Goal: Task Accomplishment & Management: Complete application form

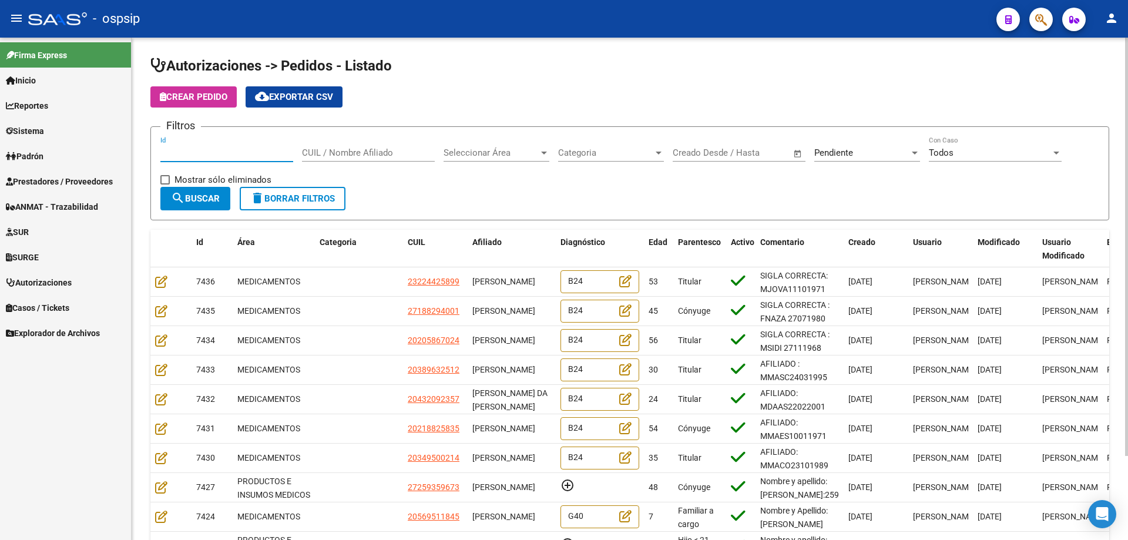
click at [228, 152] on input "Id" at bounding box center [226, 153] width 133 height 11
click at [354, 157] on input "CUIL / Nombre Afiliado" at bounding box center [368, 153] width 133 height 11
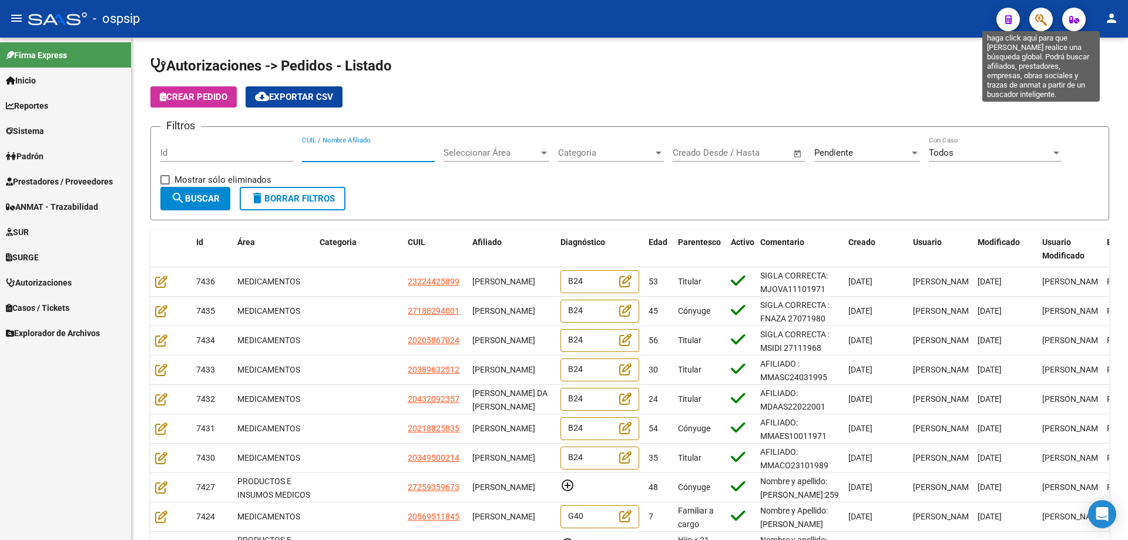
click at [1044, 15] on icon "button" at bounding box center [1041, 20] width 12 height 14
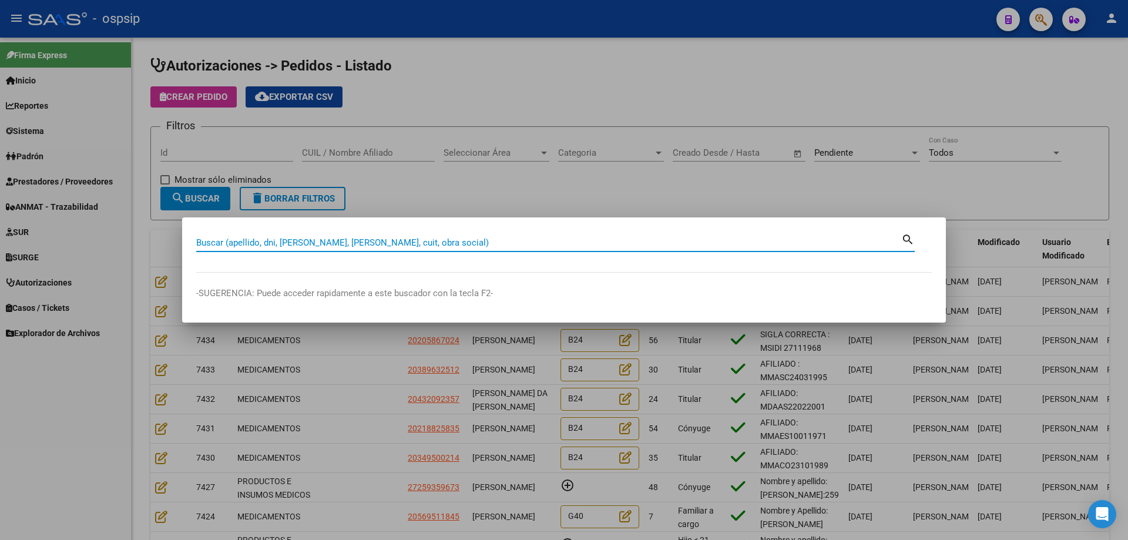
click at [277, 234] on div "Buscar (apellido, dni, [PERSON_NAME], [PERSON_NAME], cuit, obra social)" at bounding box center [548, 243] width 705 height 18
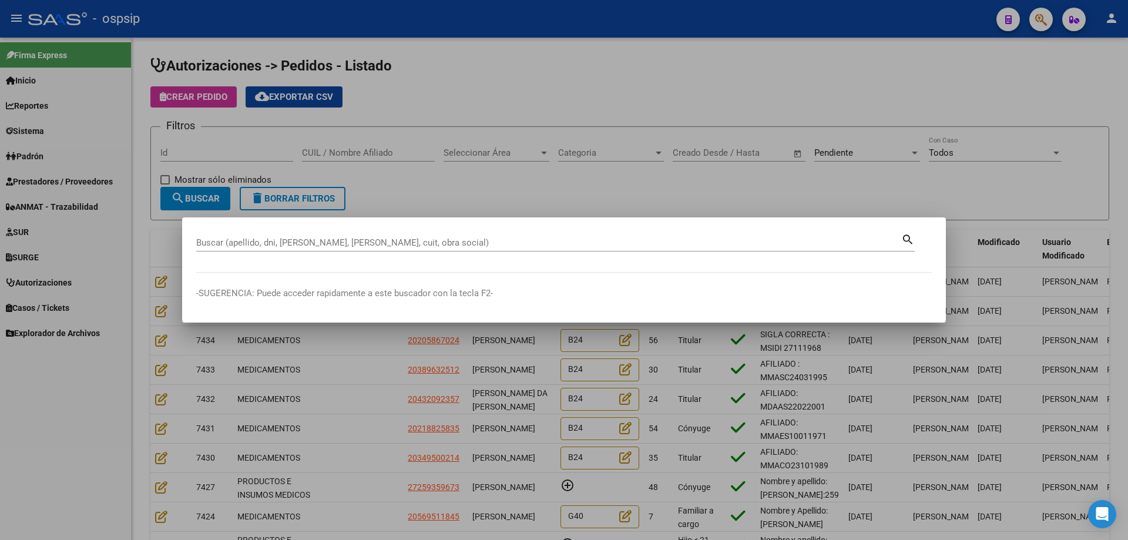
click at [281, 236] on div "Buscar (apellido, dni, [PERSON_NAME], [PERSON_NAME], cuit, obra social)" at bounding box center [548, 243] width 705 height 18
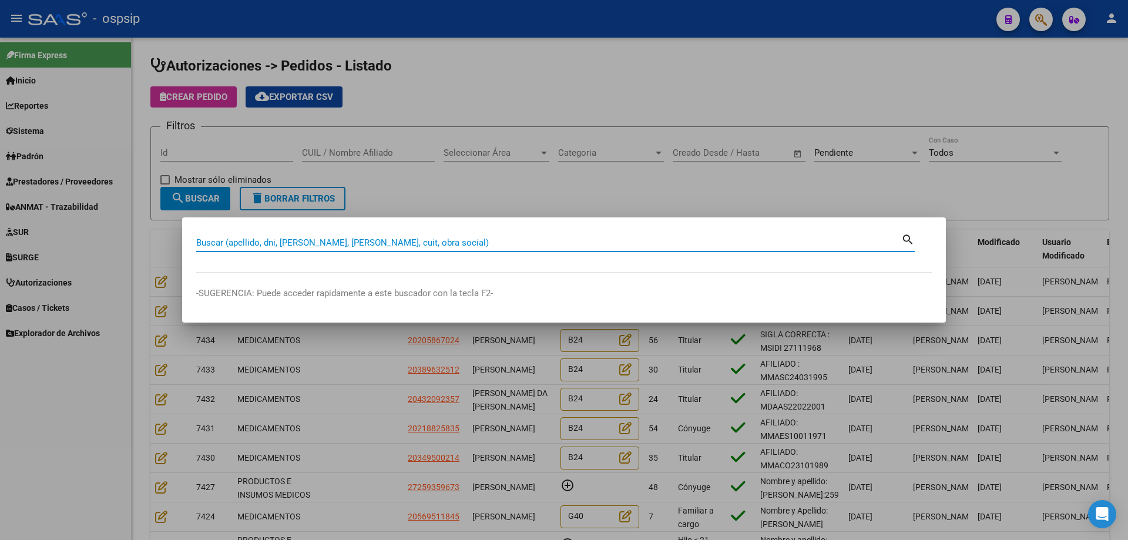
click at [283, 247] on input "Buscar (apellido, dni, [PERSON_NAME], [PERSON_NAME], cuit, obra social)" at bounding box center [548, 242] width 705 height 11
type input "32630415"
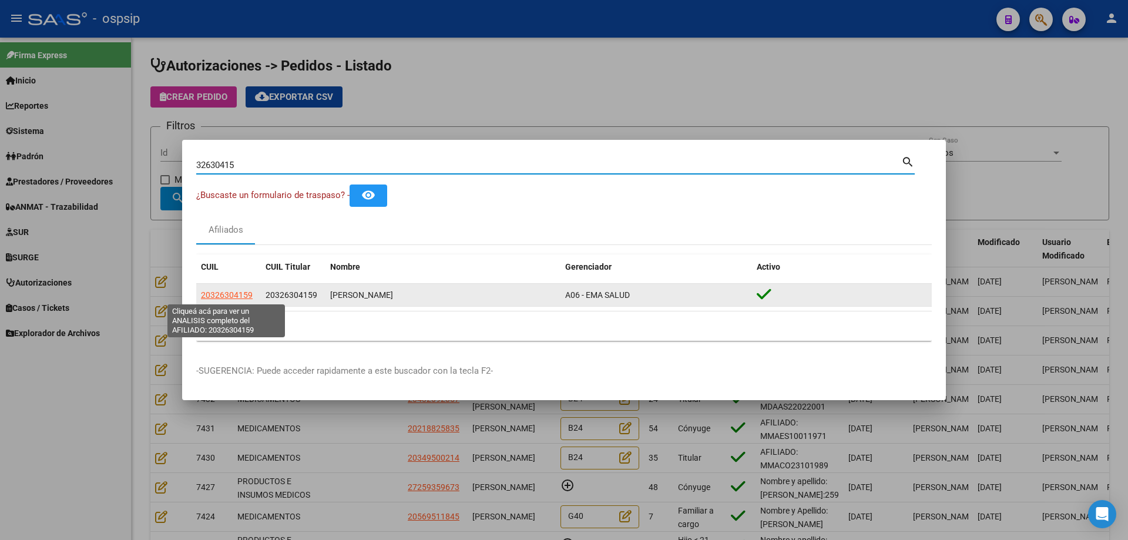
click at [228, 297] on span "20326304159" at bounding box center [227, 294] width 52 height 9
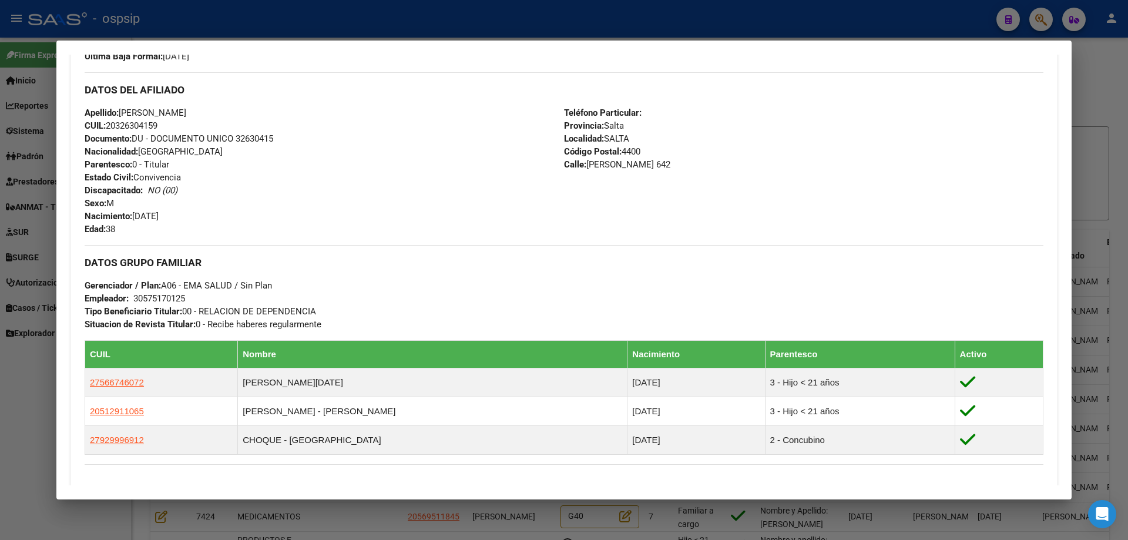
scroll to position [353, 0]
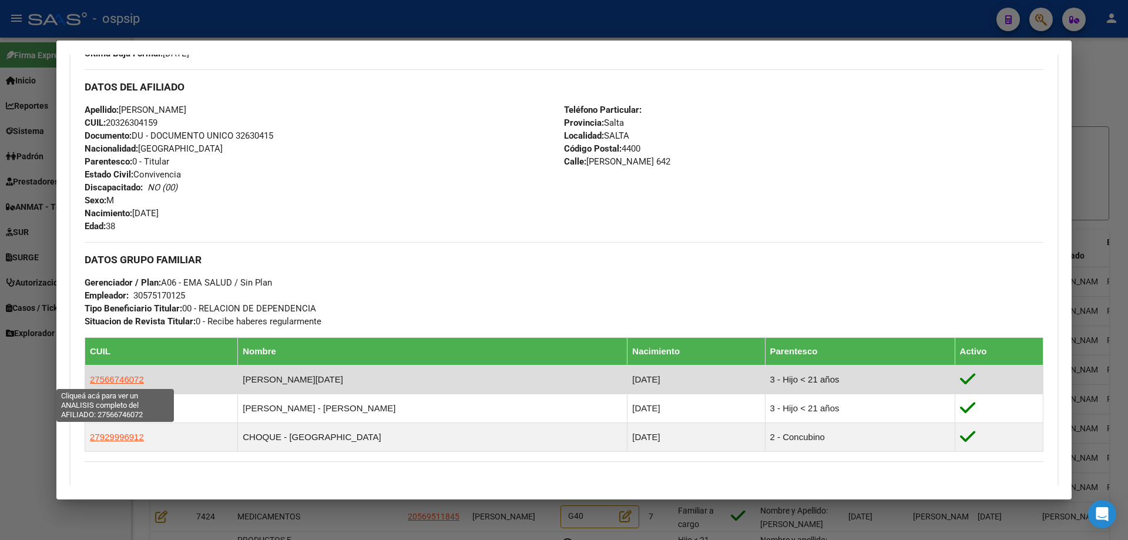
click at [101, 381] on span "27566746072" at bounding box center [117, 379] width 54 height 10
type textarea "27566746072"
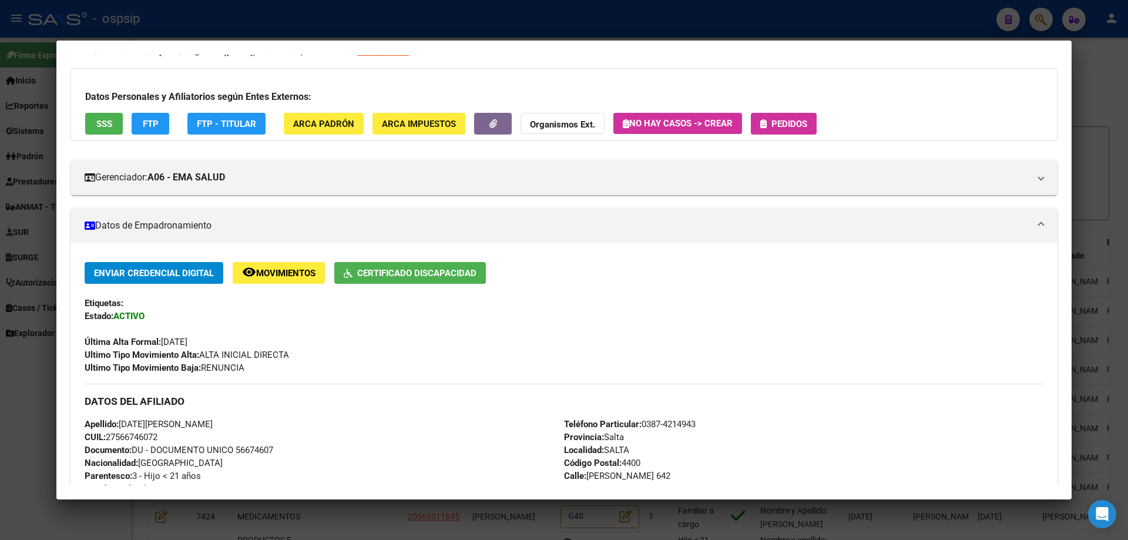
scroll to position [118, 0]
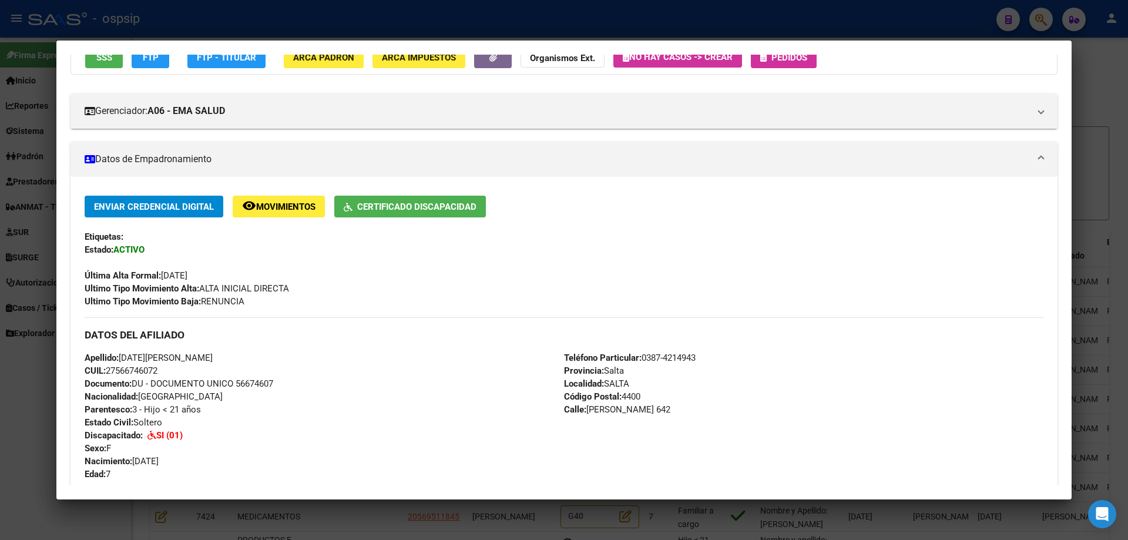
drag, startPoint x: 164, startPoint y: 371, endPoint x: 108, endPoint y: 372, distance: 56.4
click at [108, 372] on div "Apellido: [DATE][PERSON_NAME] CUIL: 27566746072 Documento: DU - DOCUMENTO UNICO…" at bounding box center [325, 415] width 480 height 129
copy span "27566746072"
click at [417, 24] on div at bounding box center [564, 270] width 1128 height 540
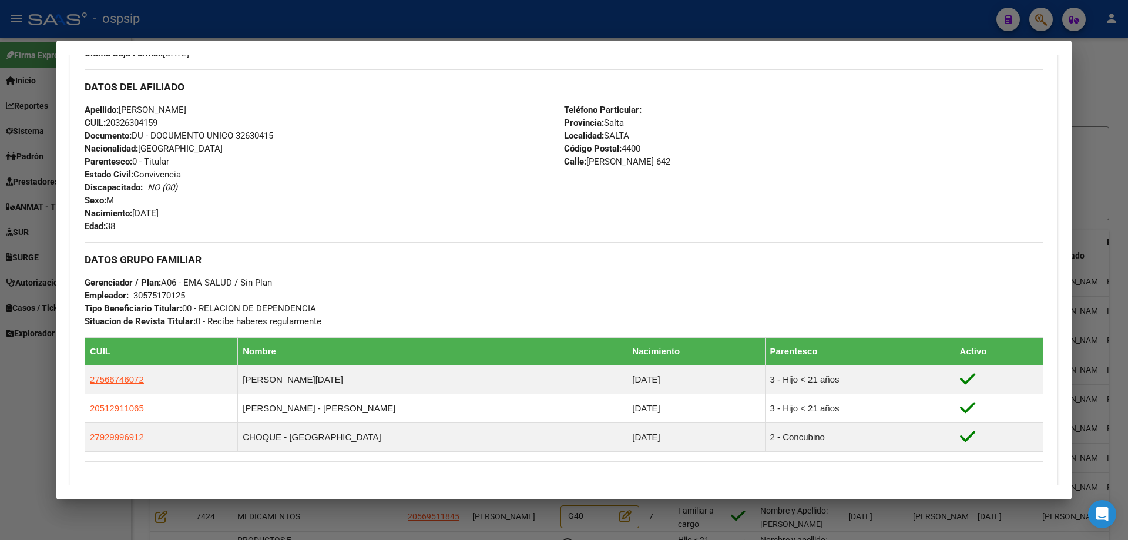
click at [430, 39] on div at bounding box center [564, 270] width 1128 height 540
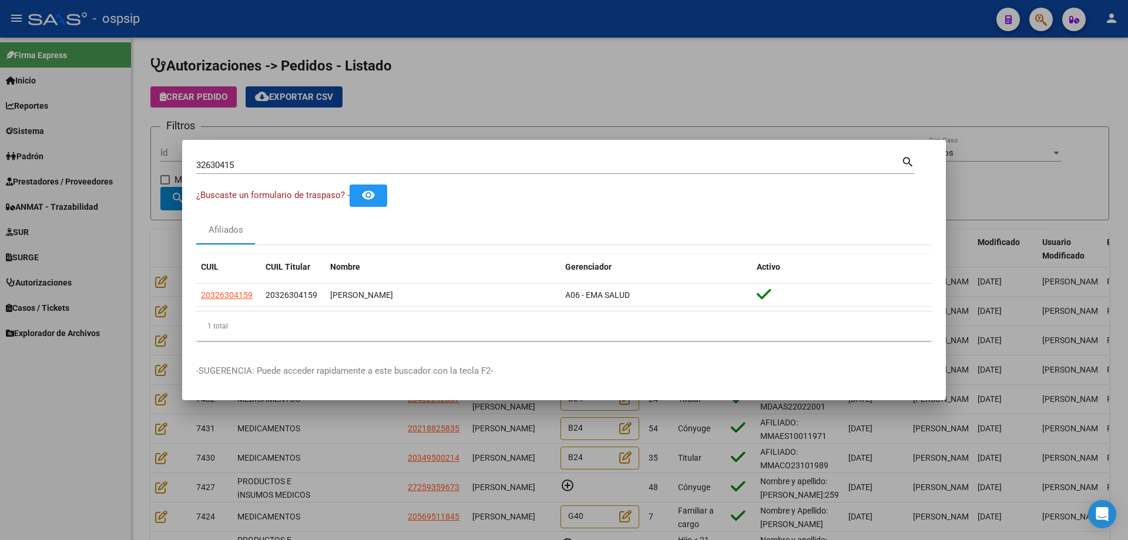
click at [431, 32] on div at bounding box center [564, 270] width 1128 height 540
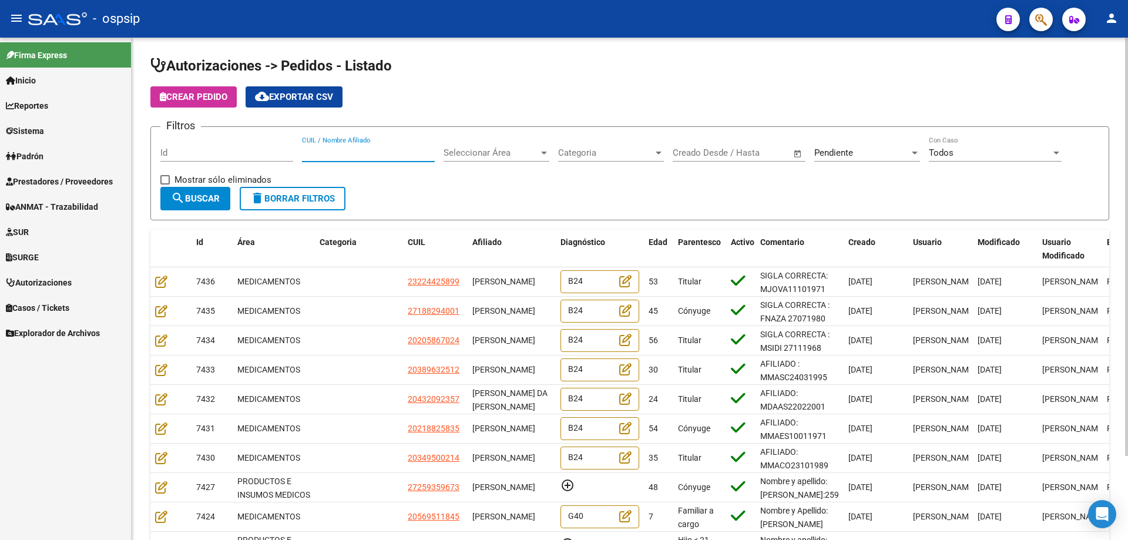
click at [311, 152] on input "CUIL / Nombre Afiliado" at bounding box center [368, 153] width 133 height 11
paste input "27566746072"
type input "27566746072"
click at [197, 199] on span "search Buscar" at bounding box center [195, 198] width 49 height 11
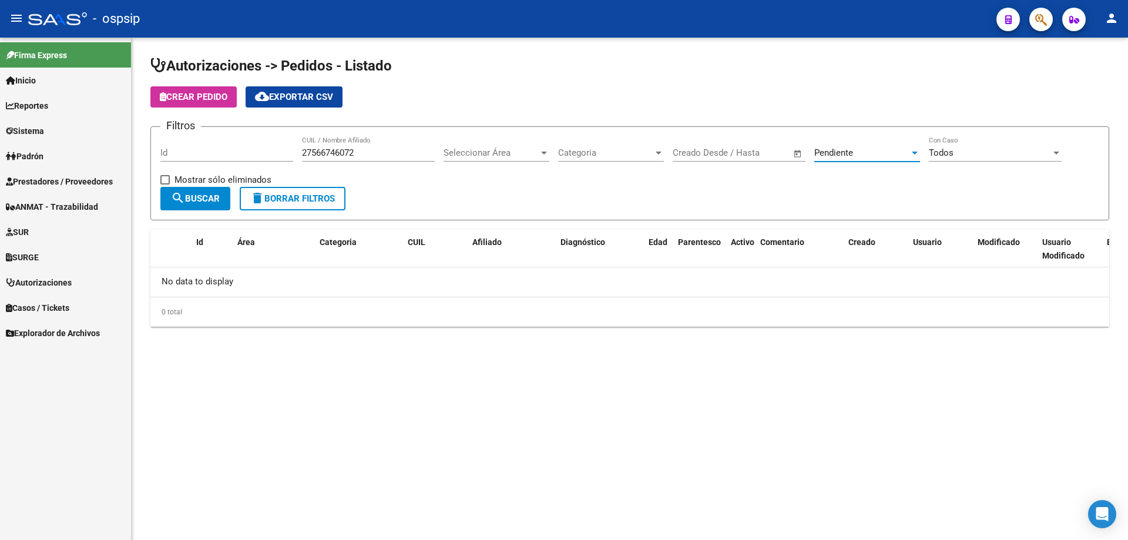
click at [860, 152] on div "Pendiente" at bounding box center [861, 153] width 95 height 11
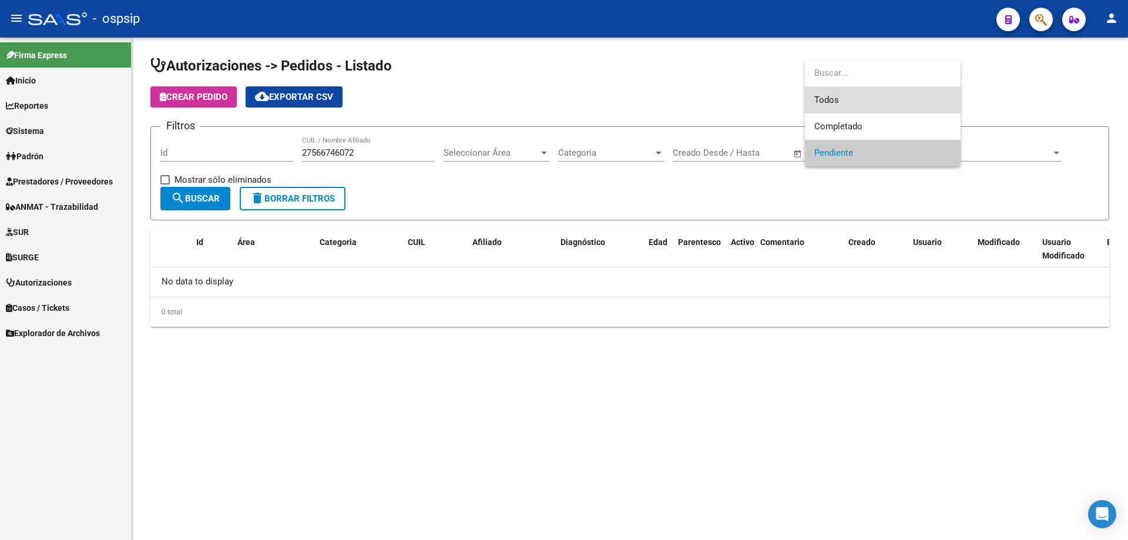
click at [838, 100] on span "Todos" at bounding box center [882, 100] width 137 height 26
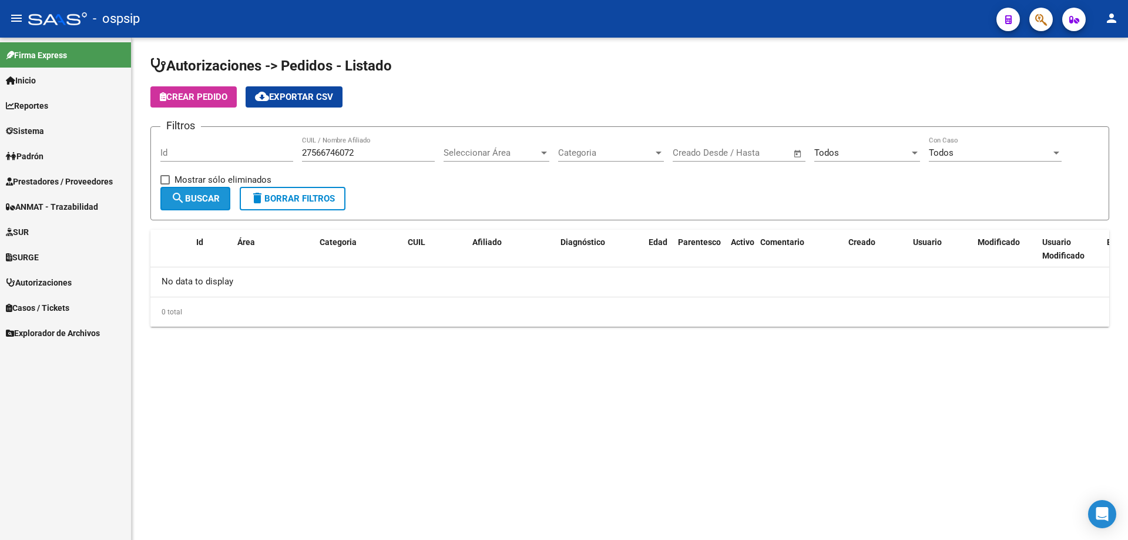
click at [212, 200] on span "search Buscar" at bounding box center [195, 198] width 49 height 11
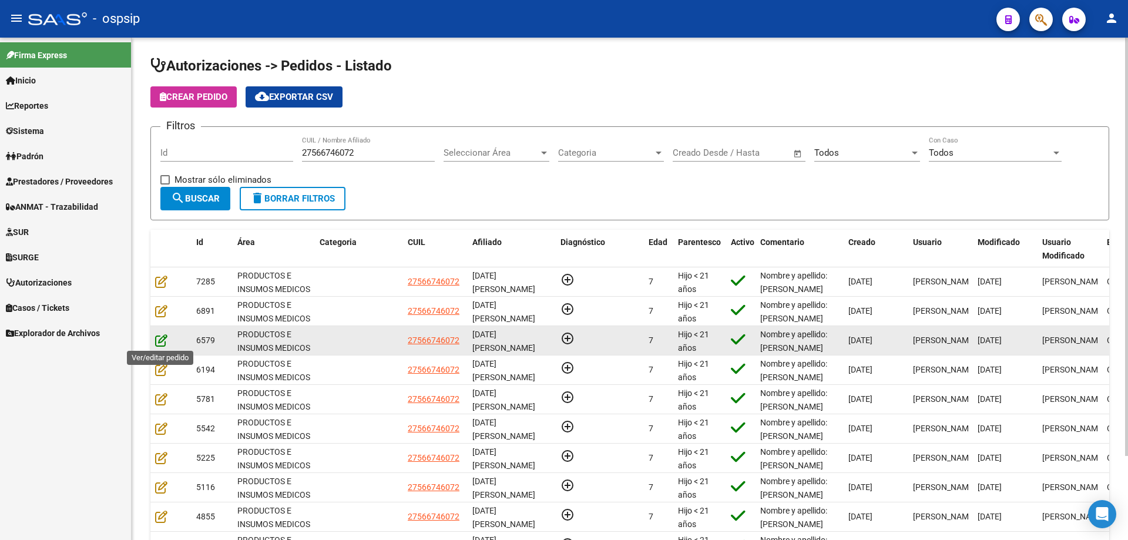
click at [164, 343] on icon at bounding box center [161, 340] width 12 height 13
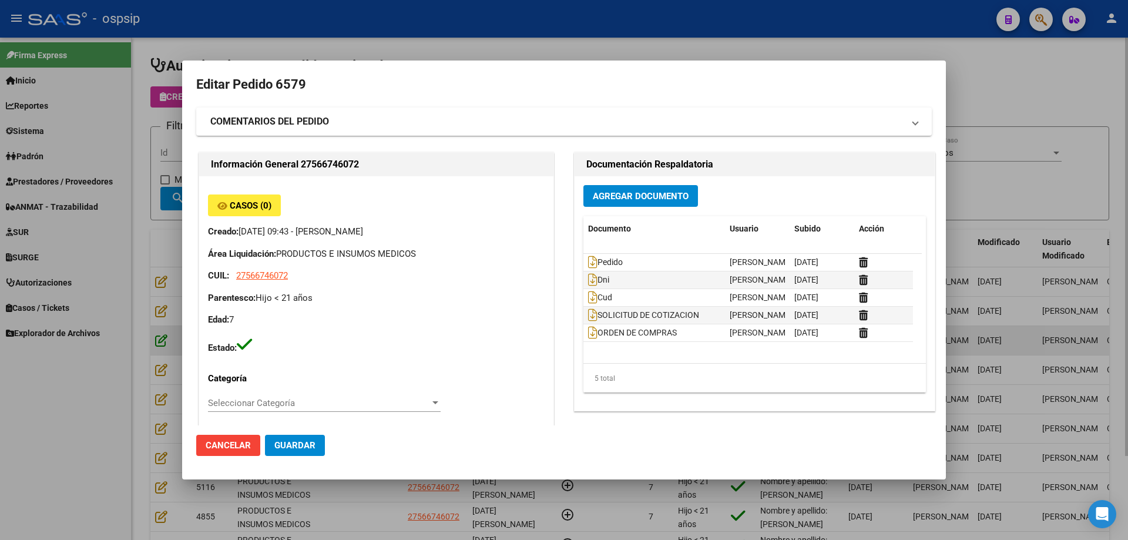
type input "Salta, [GEOGRAPHIC_DATA], [PERSON_NAME] 642"
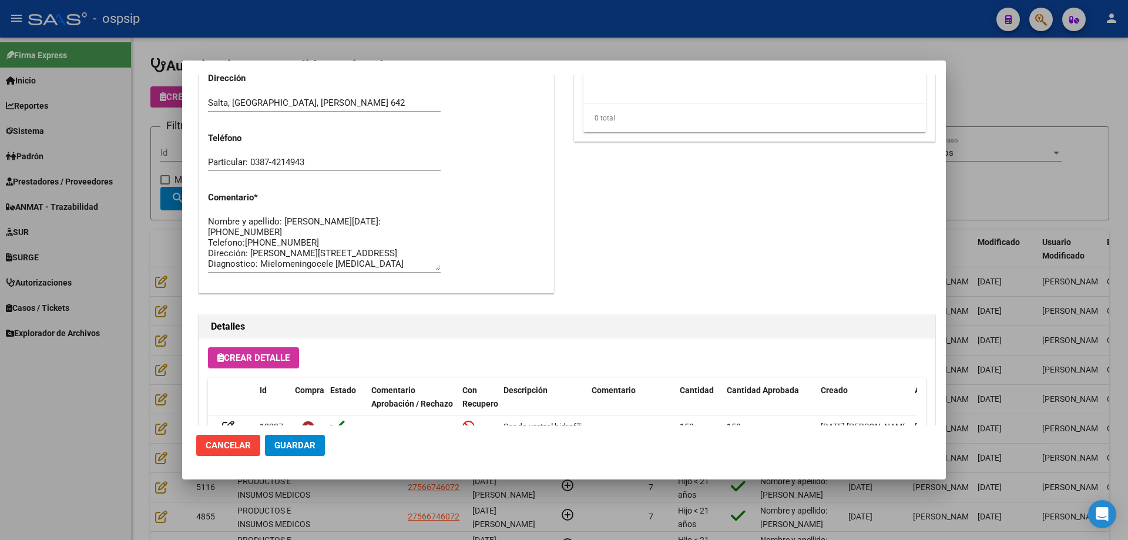
scroll to position [588, 0]
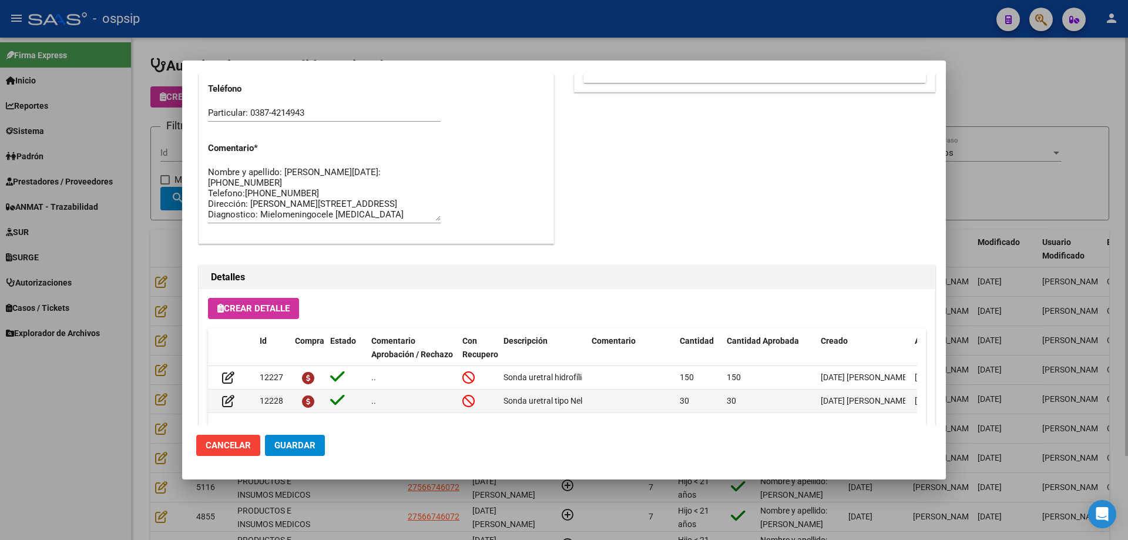
drag, startPoint x: 669, startPoint y: 40, endPoint x: 514, endPoint y: 135, distance: 182.2
click at [668, 39] on div at bounding box center [564, 270] width 1128 height 540
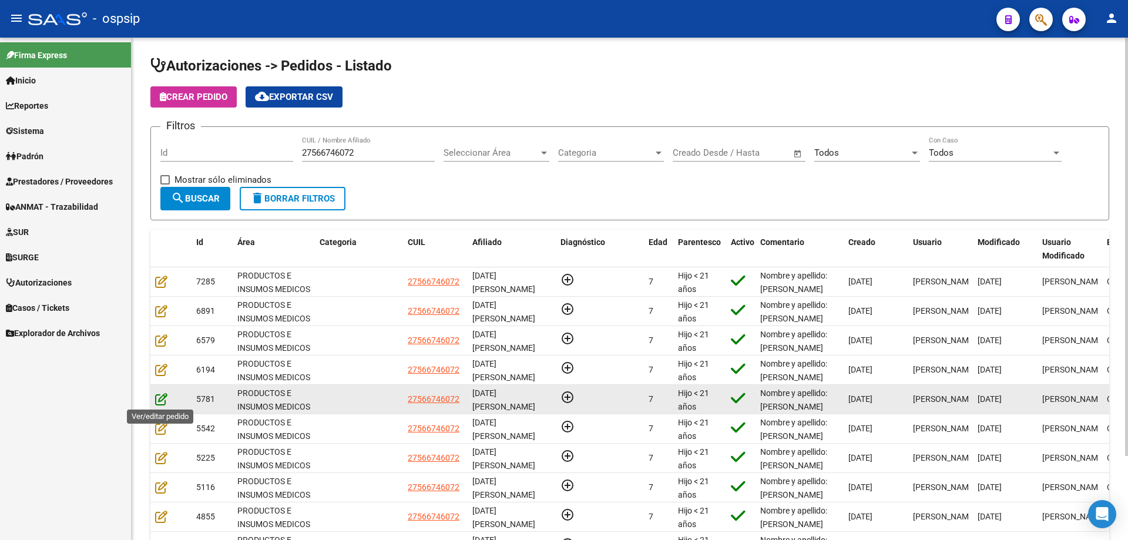
click at [159, 403] on icon at bounding box center [161, 399] width 12 height 13
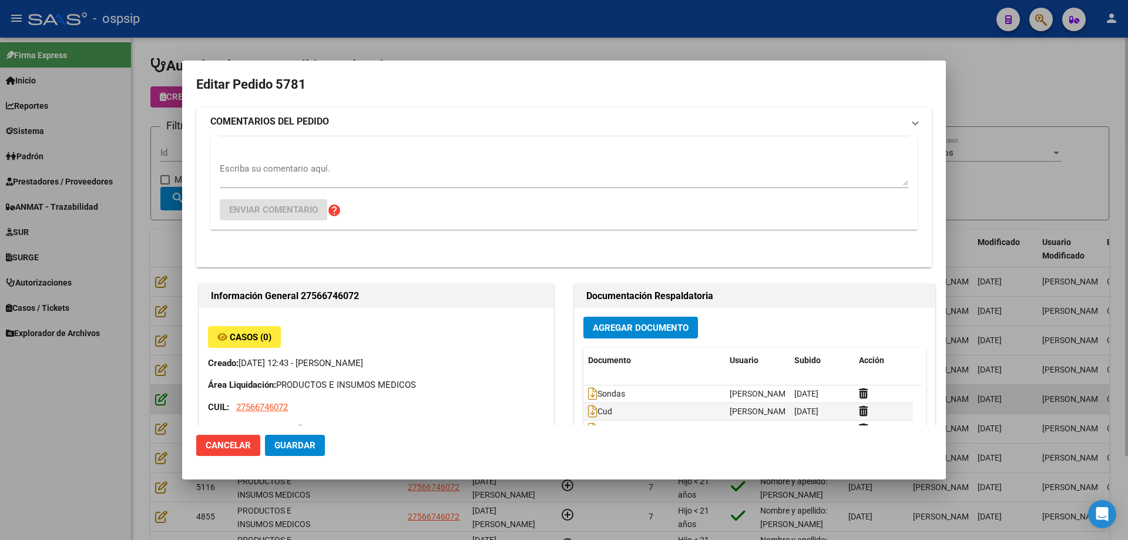
type input "Salta, [GEOGRAPHIC_DATA], [PERSON_NAME] 642"
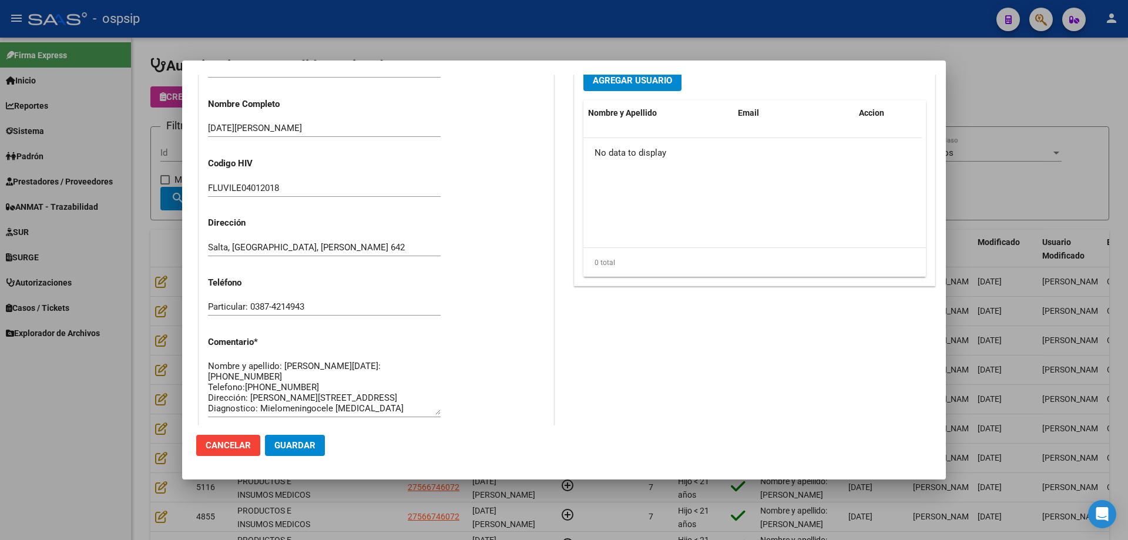
scroll to position [411, 0]
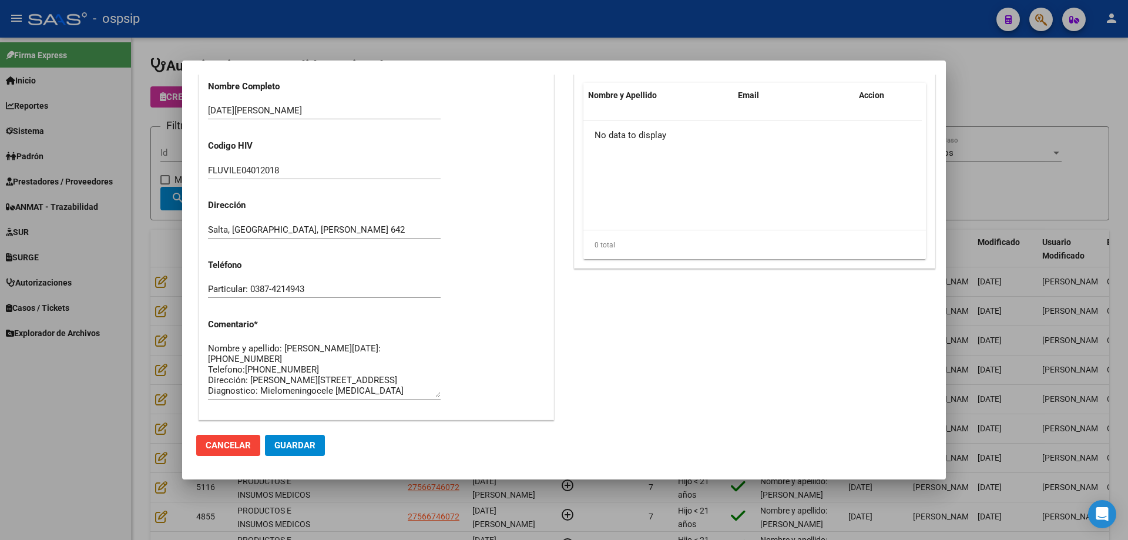
click at [562, 43] on div at bounding box center [564, 270] width 1128 height 540
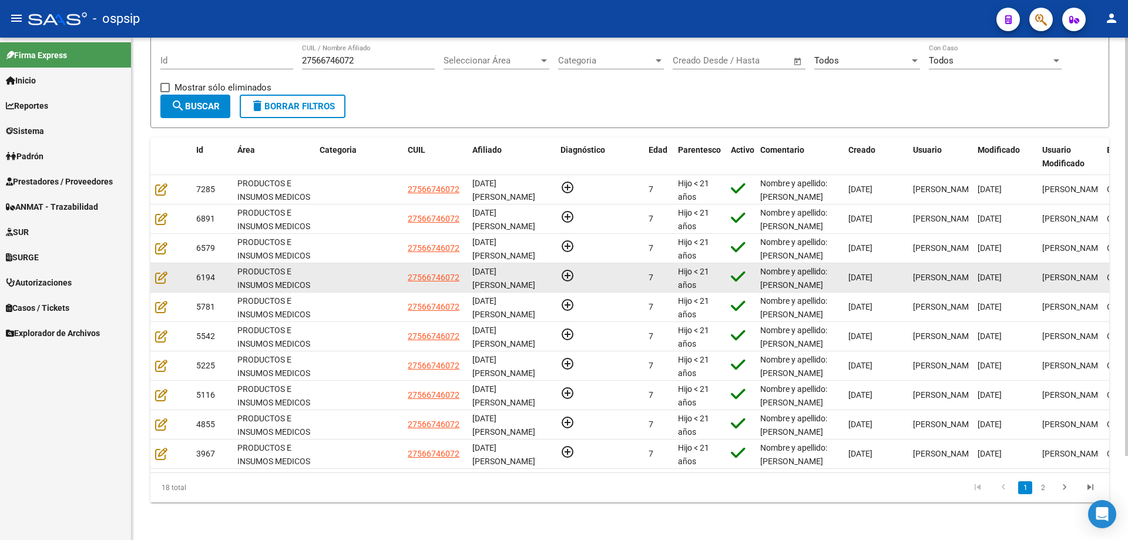
scroll to position [101, 0]
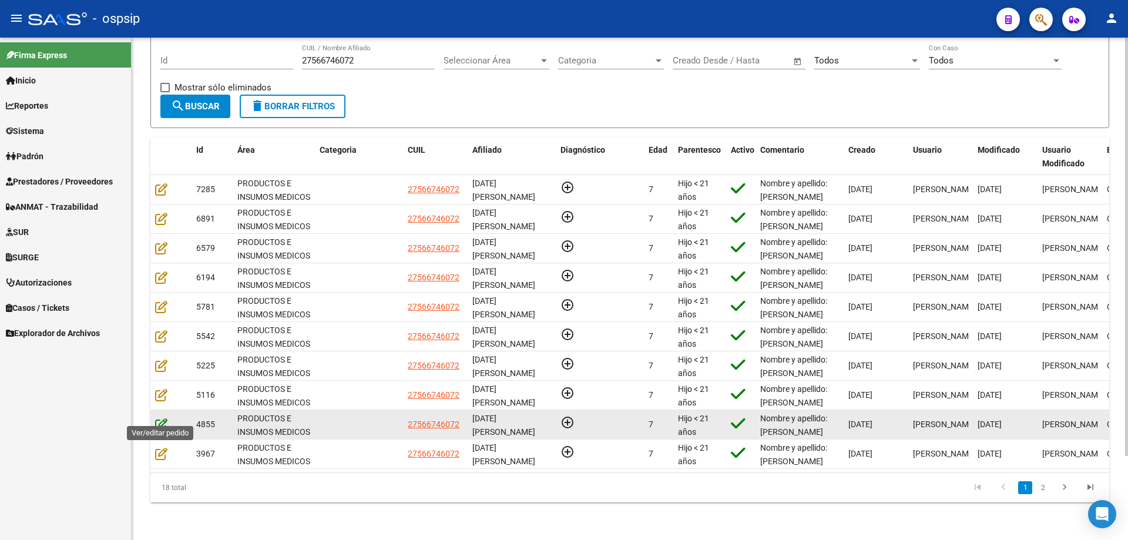
click at [161, 418] on icon at bounding box center [161, 424] width 12 height 13
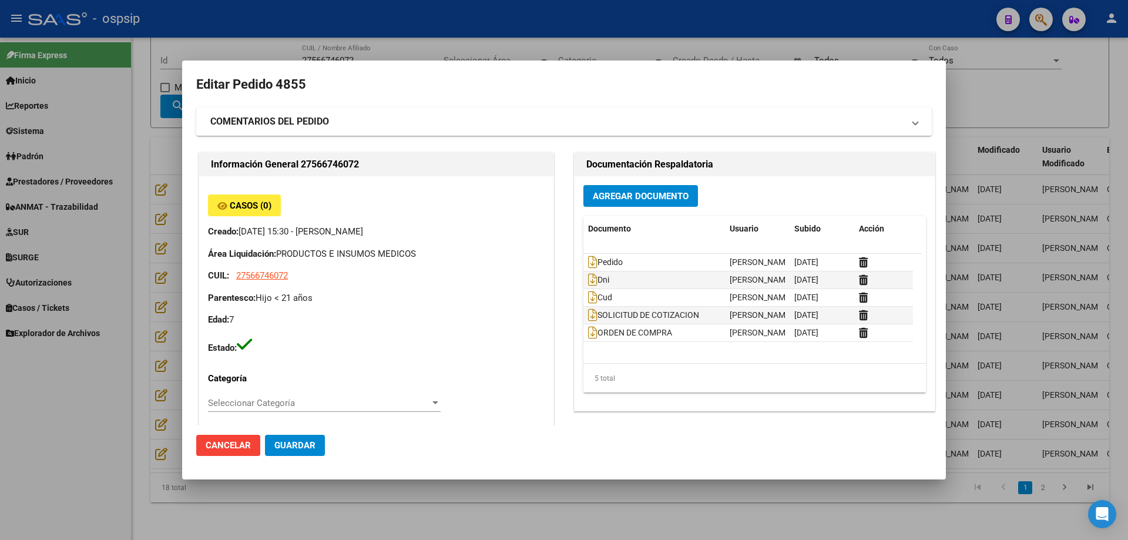
type input "Salta, [GEOGRAPHIC_DATA], [PERSON_NAME] 642"
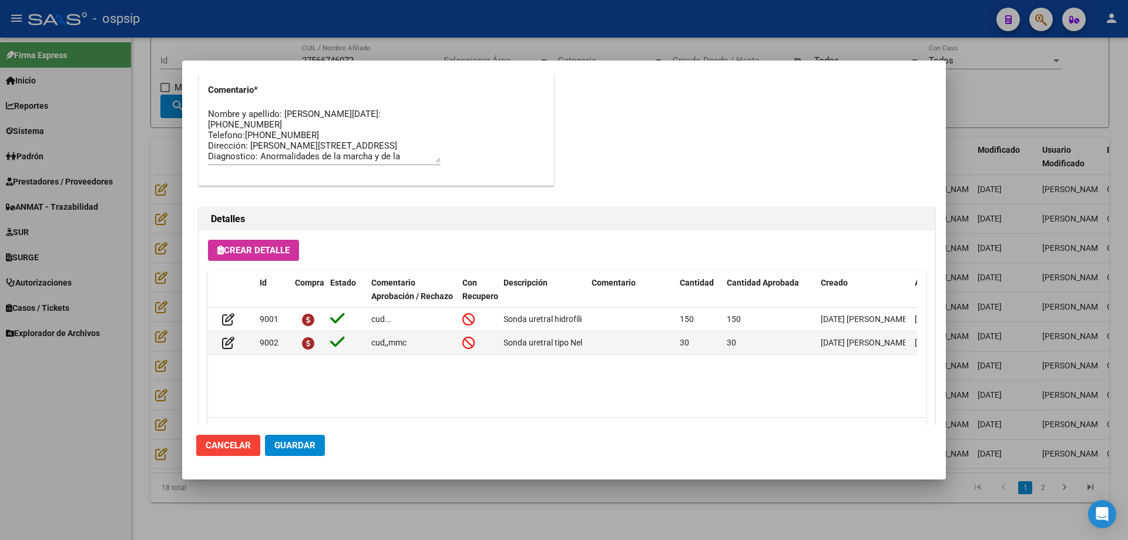
scroll to position [646, 0]
click at [604, 6] on div at bounding box center [564, 270] width 1128 height 540
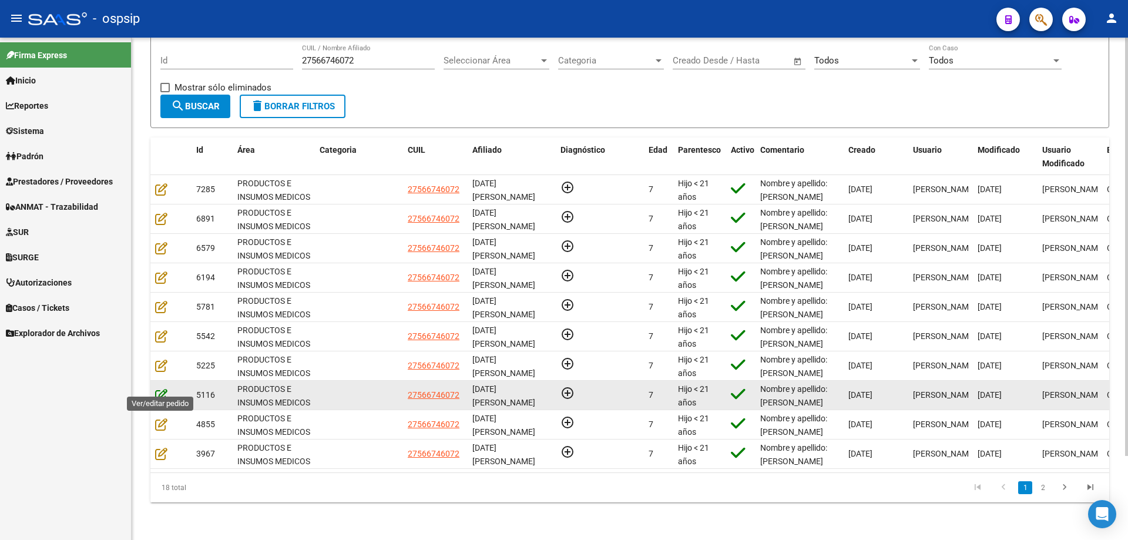
click at [165, 389] on icon at bounding box center [161, 394] width 12 height 13
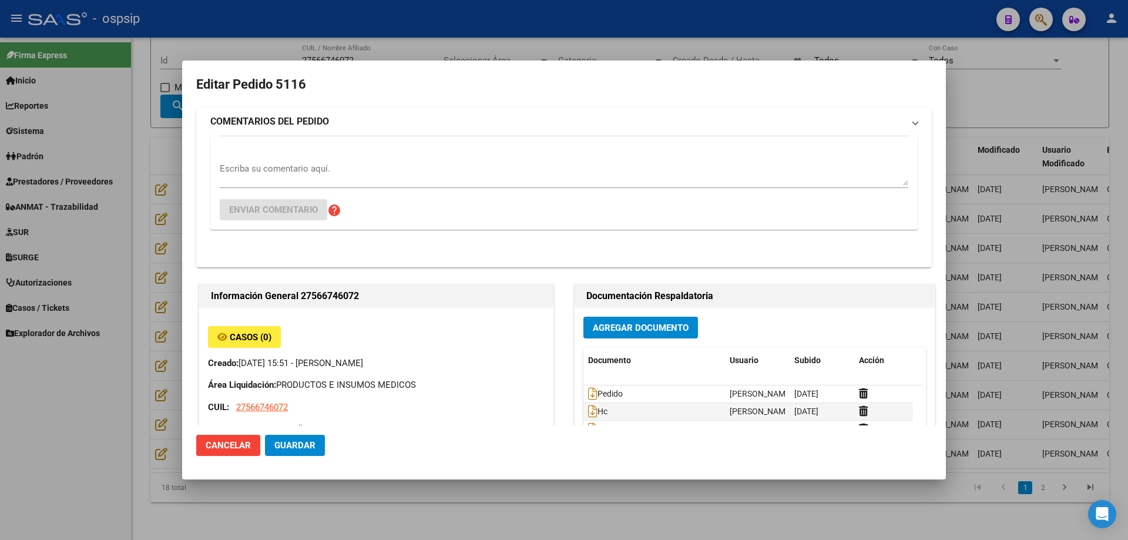
type input "Salta, [GEOGRAPHIC_DATA], [PERSON_NAME] 642"
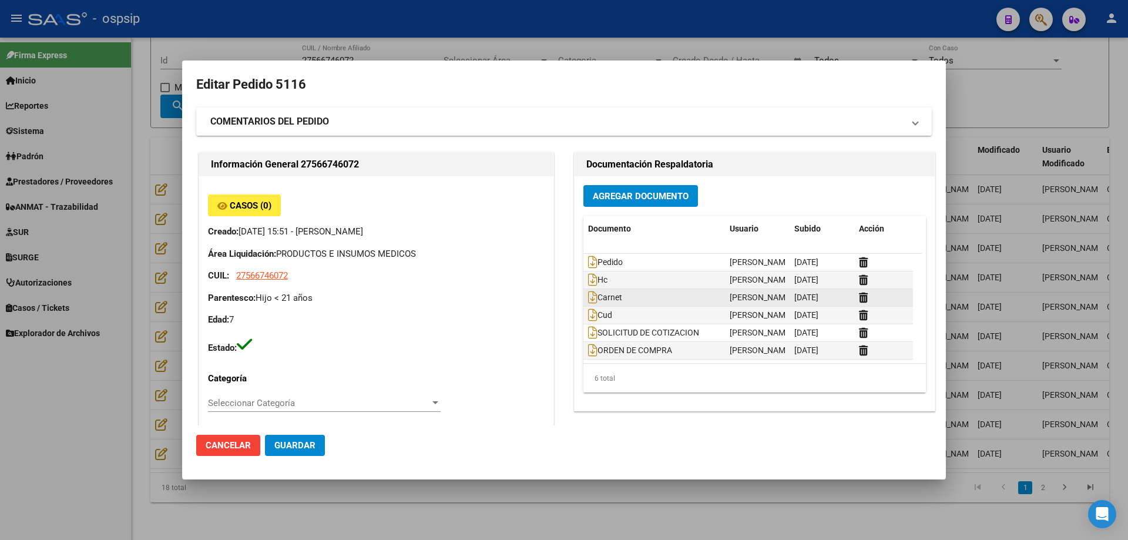
scroll to position [1, 0]
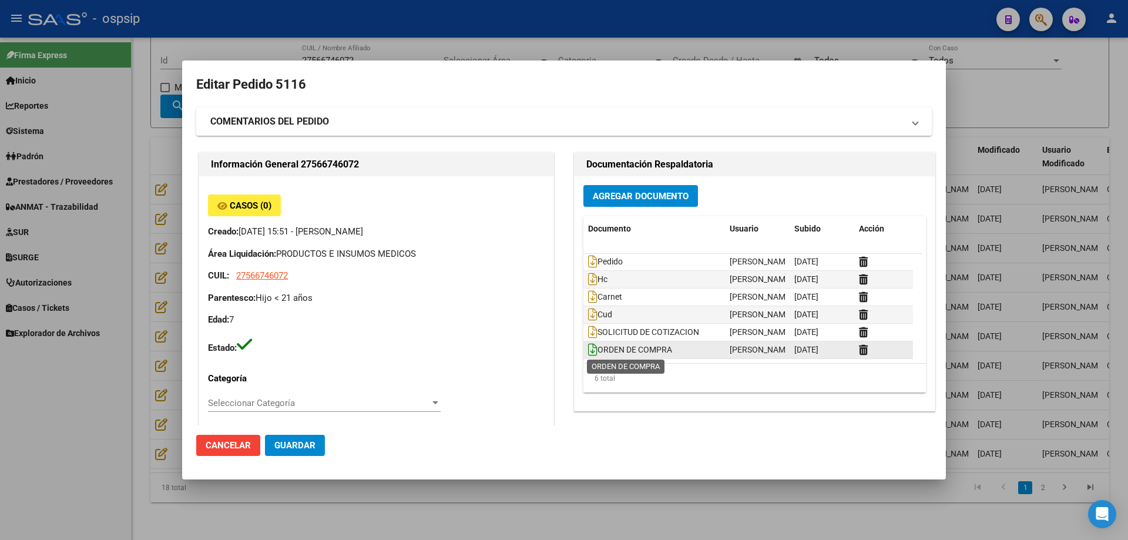
click at [588, 346] on icon at bounding box center [592, 349] width 9 height 13
click at [709, 14] on div at bounding box center [564, 270] width 1128 height 540
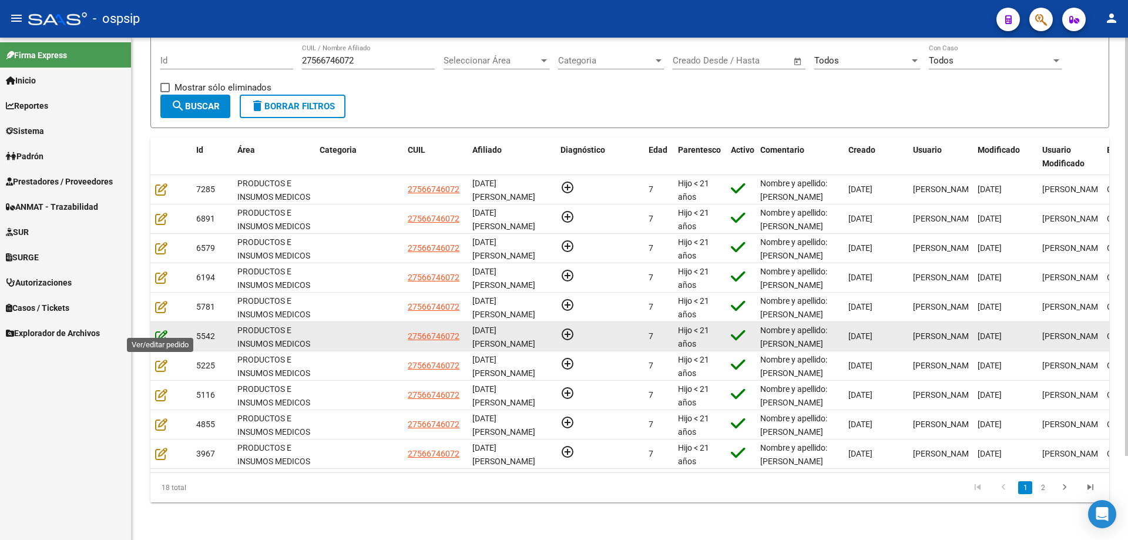
click at [162, 330] on icon at bounding box center [161, 336] width 12 height 13
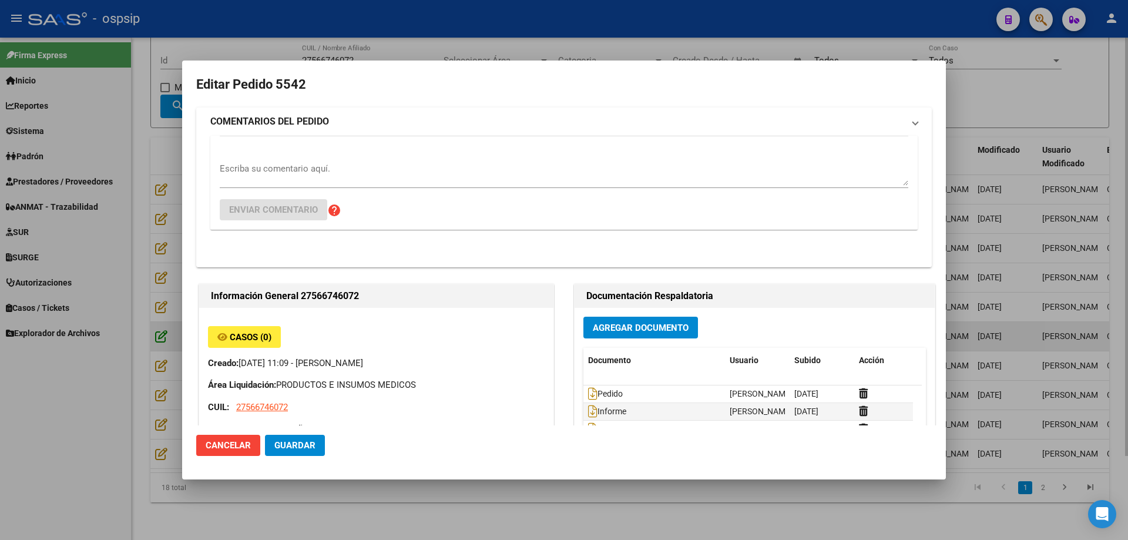
type input "Salta, [GEOGRAPHIC_DATA], [PERSON_NAME] 642"
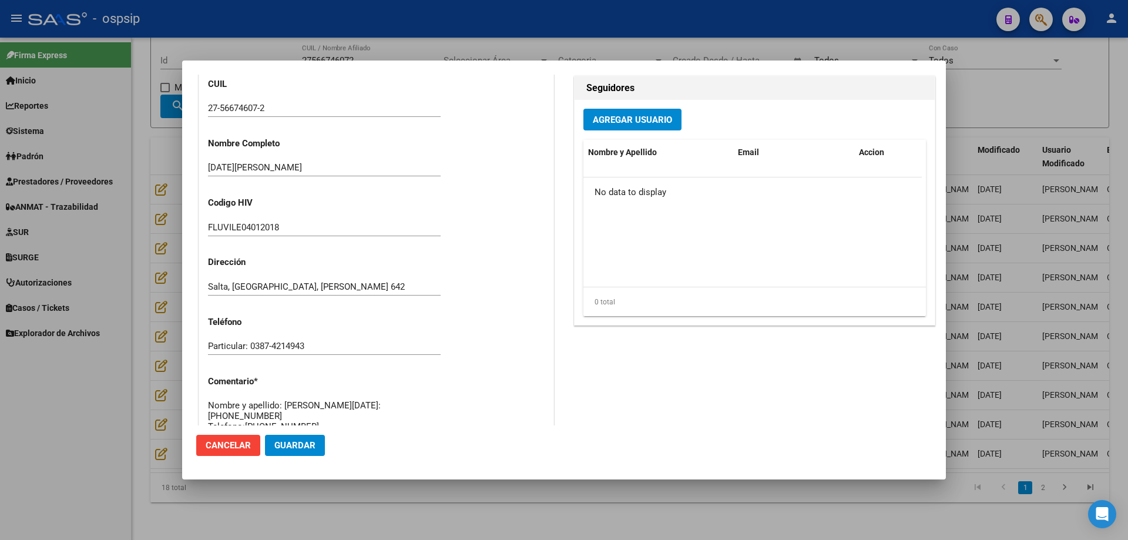
scroll to position [352, 0]
click at [588, 43] on div at bounding box center [564, 270] width 1128 height 540
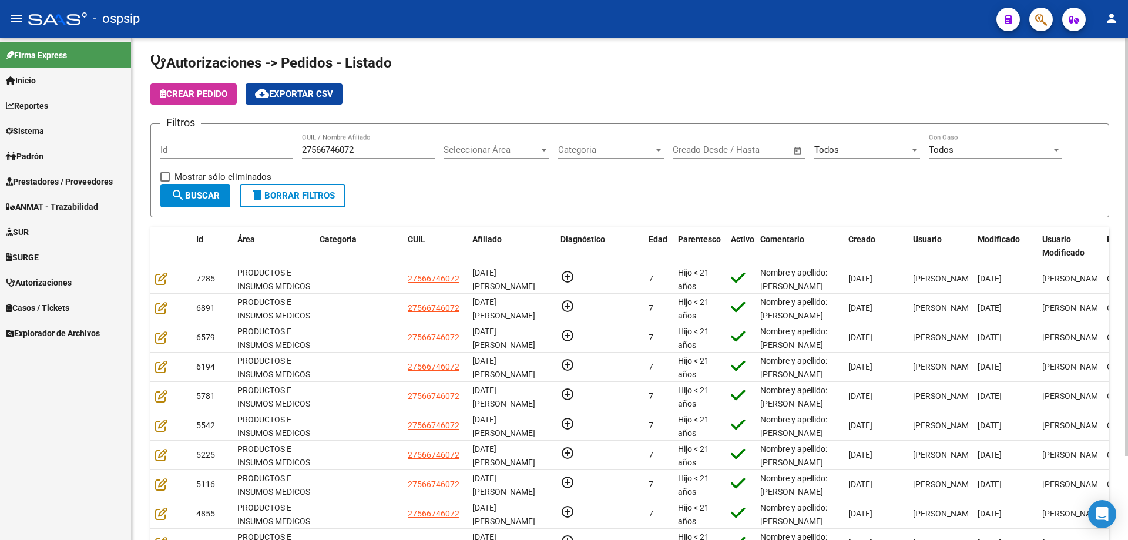
scroll to position [0, 0]
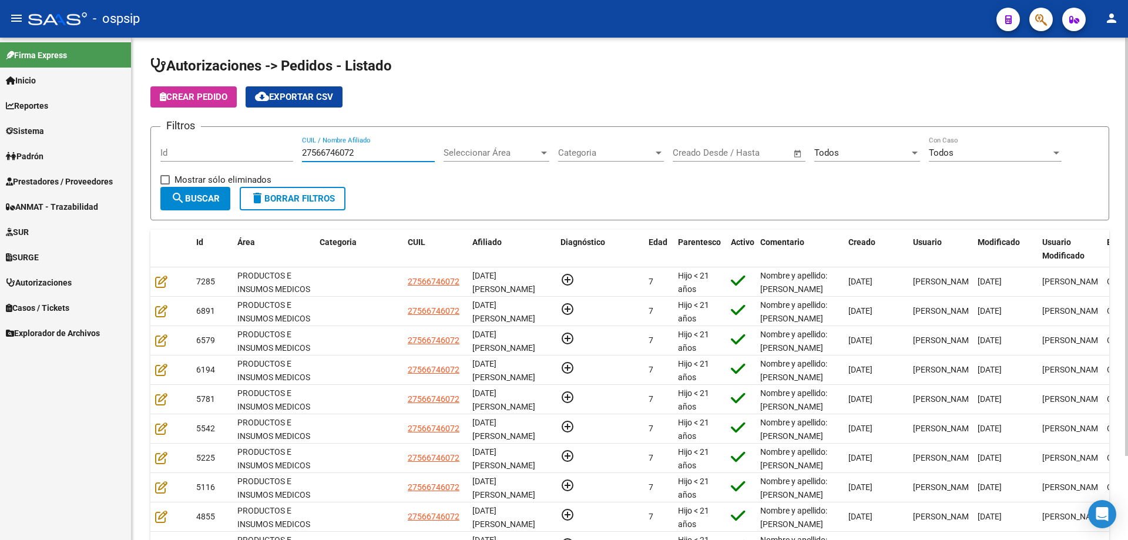
drag, startPoint x: 281, startPoint y: 150, endPoint x: 271, endPoint y: 146, distance: 10.8
click at [271, 146] on div "Filtros Id 27566746072 CUIL / Nombre Afiliado Seleccionar Área Seleccionar Área…" at bounding box center [629, 161] width 939 height 51
click at [1048, 16] on button "button" at bounding box center [1042, 20] width 24 height 24
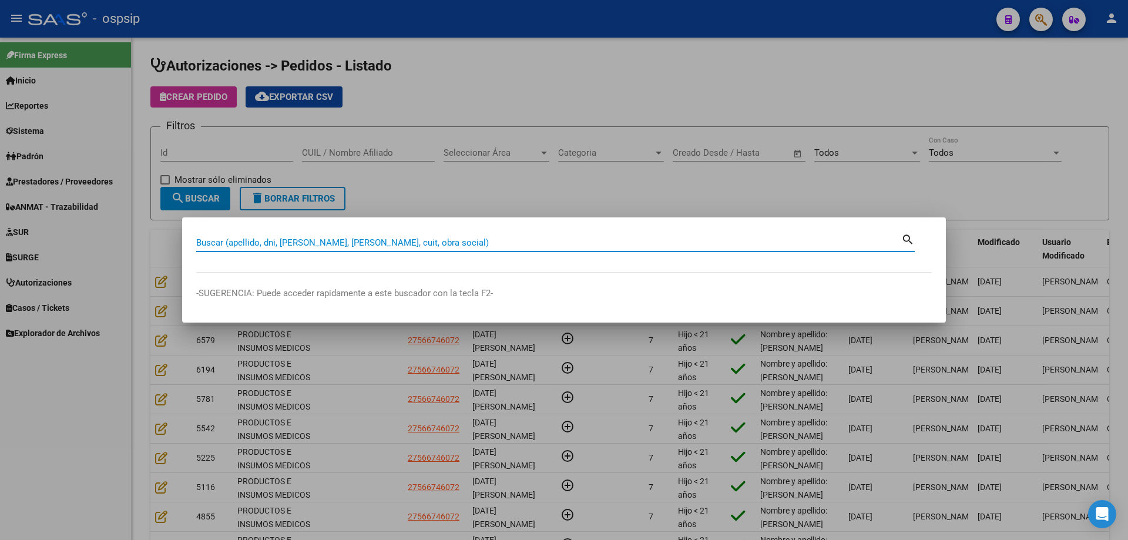
click at [338, 243] on input "Buscar (apellido, dni, [PERSON_NAME], [PERSON_NAME], cuit, obra social)" at bounding box center [548, 242] width 705 height 11
type input "56766045"
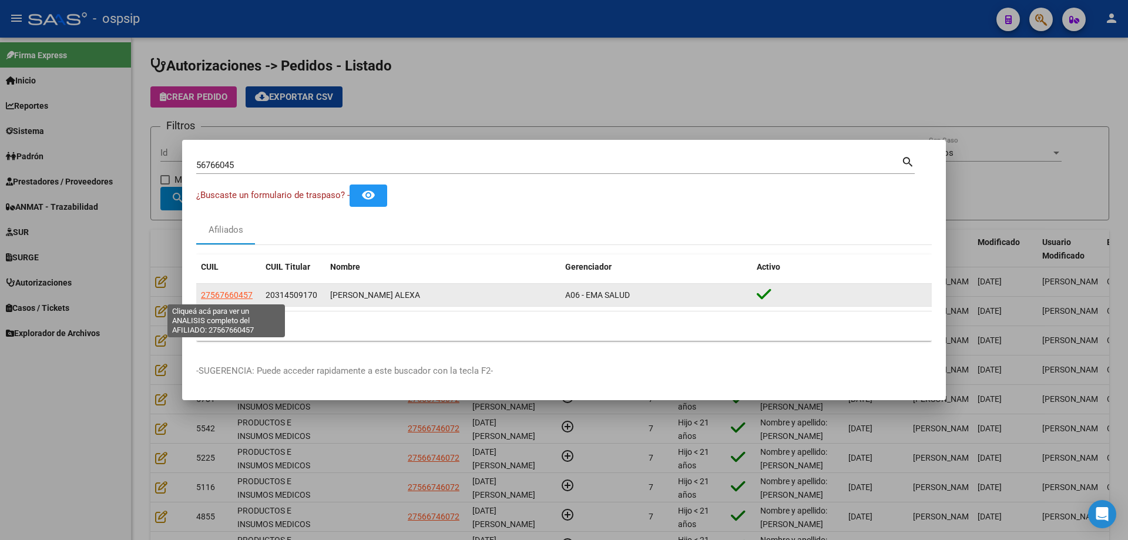
click at [214, 296] on span "27567660457" at bounding box center [227, 294] width 52 height 9
type textarea "27567660457"
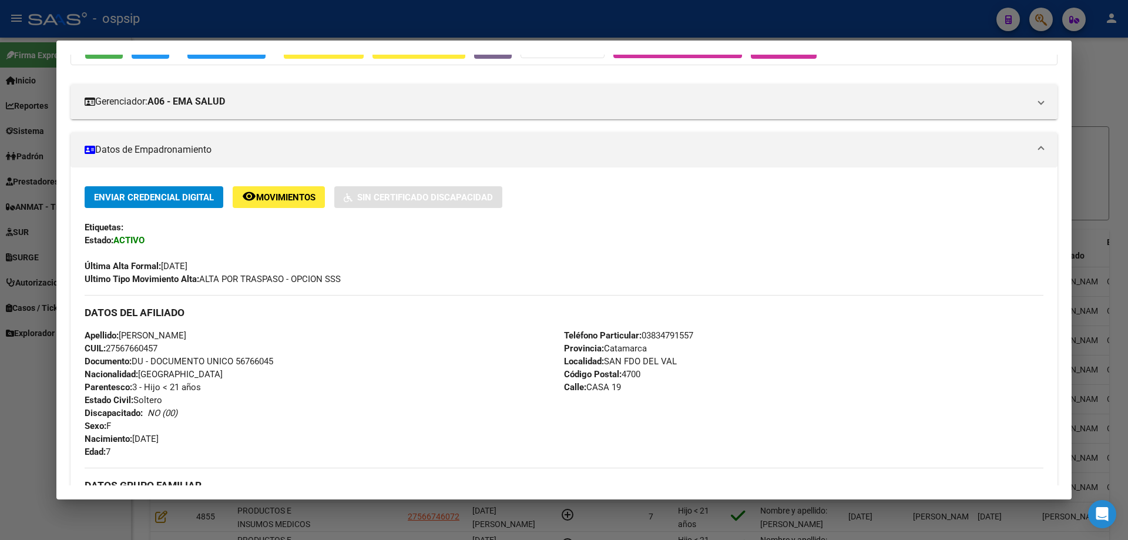
scroll to position [176, 0]
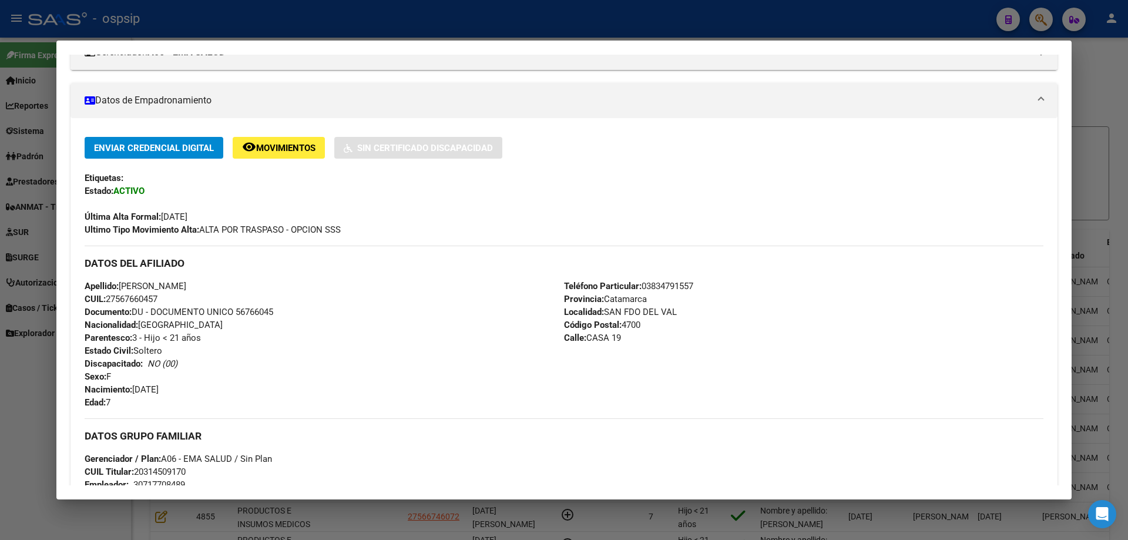
drag, startPoint x: 167, startPoint y: 297, endPoint x: 108, endPoint y: 304, distance: 59.8
click at [108, 304] on div "Apellido: [PERSON_NAME] CUIL: 27567660457 Documento: DU - DOCUMENTO UNICO 56766…" at bounding box center [325, 344] width 480 height 129
copy span "27567660457"
click at [565, 26] on div at bounding box center [564, 270] width 1128 height 540
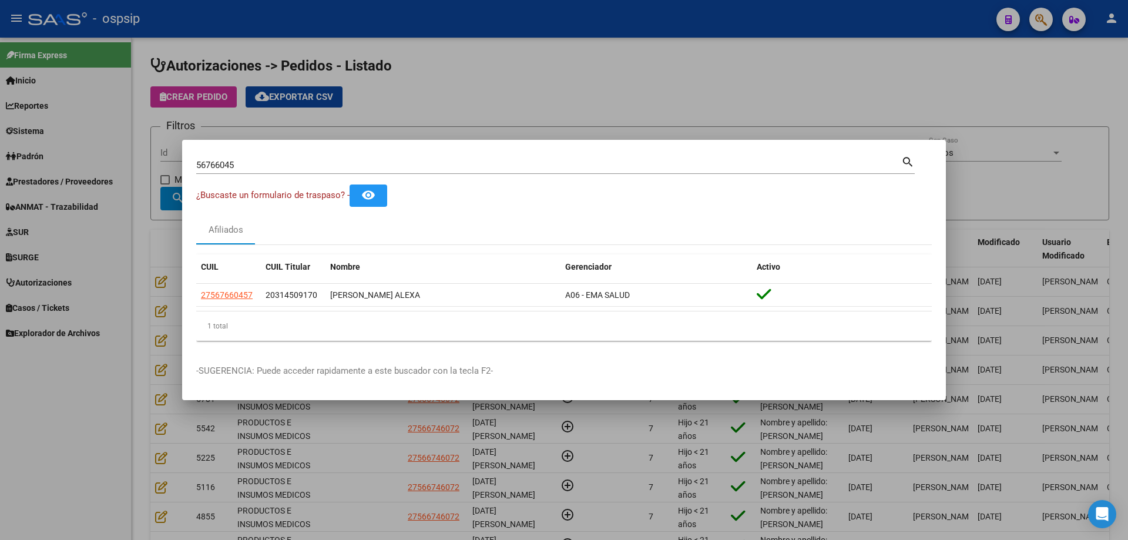
click at [561, 49] on div at bounding box center [564, 270] width 1128 height 540
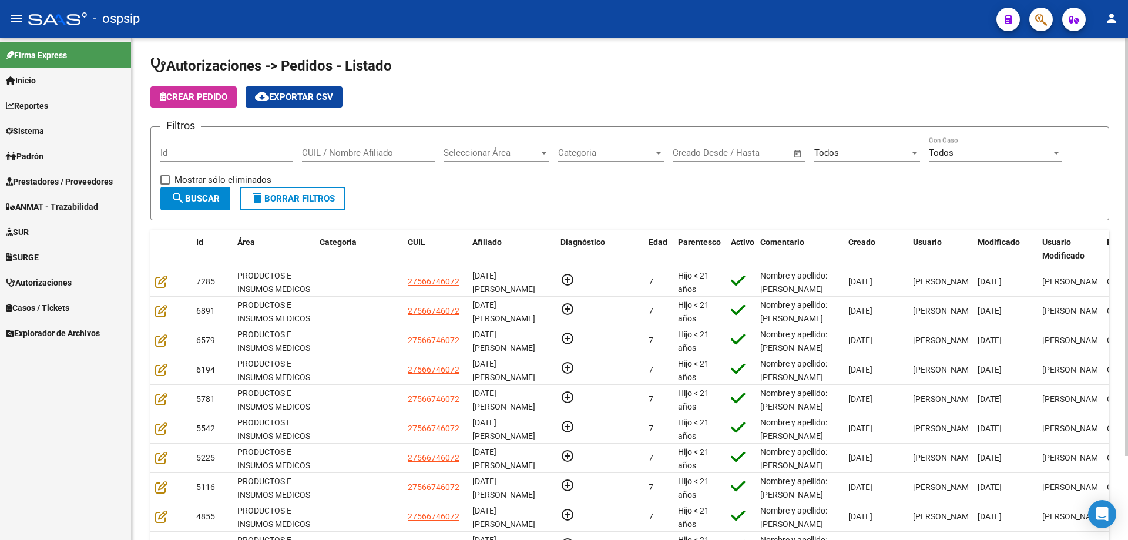
click at [346, 152] on input "CUIL / Nombre Afiliado" at bounding box center [368, 153] width 133 height 11
paste input "27567660457"
type input "27567660457"
click at [190, 193] on span "search Buscar" at bounding box center [195, 198] width 49 height 11
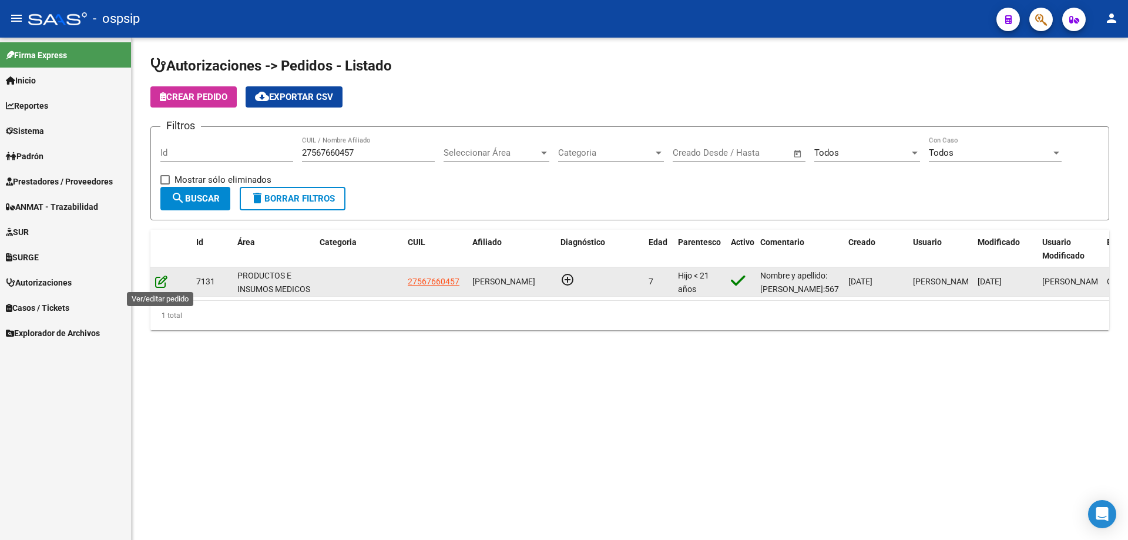
click at [157, 284] on icon at bounding box center [161, 281] width 12 height 13
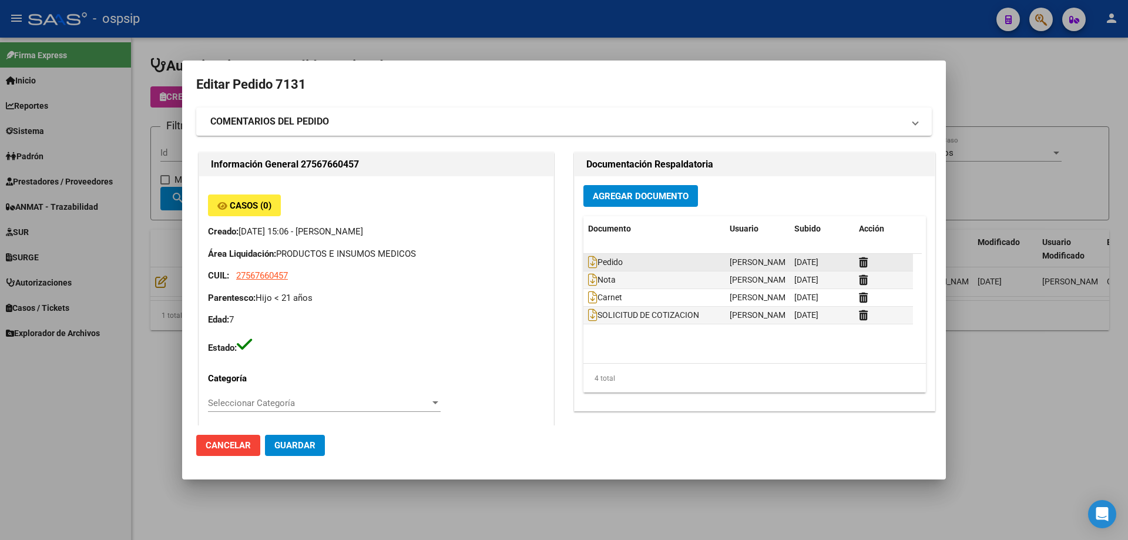
type input "Catamarca, [GEOGRAPHIC_DATA], CASA 19"
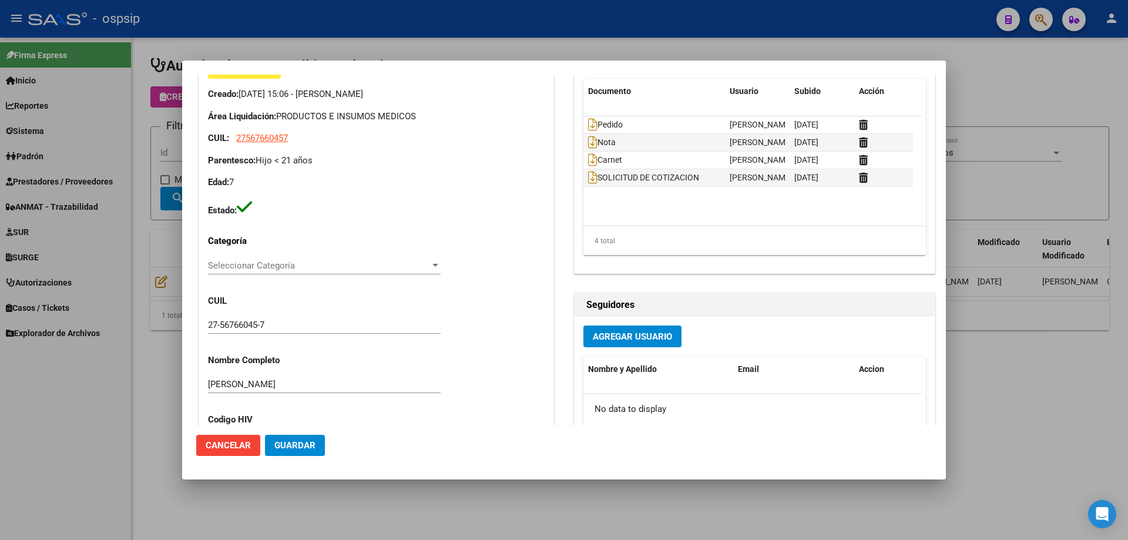
scroll to position [117, 0]
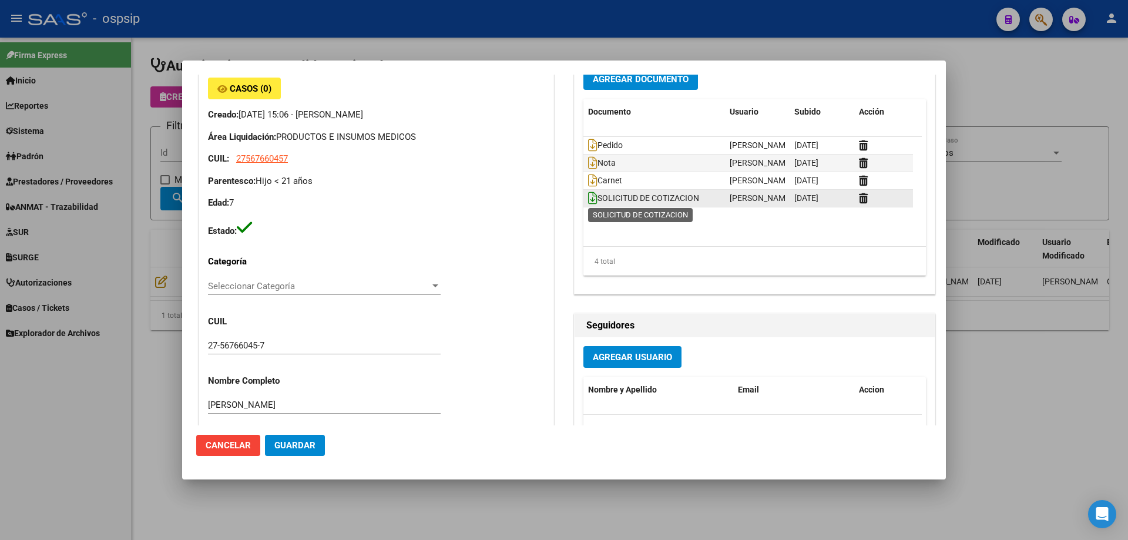
click at [588, 197] on icon at bounding box center [592, 198] width 9 height 13
click at [929, 35] on div at bounding box center [564, 270] width 1128 height 540
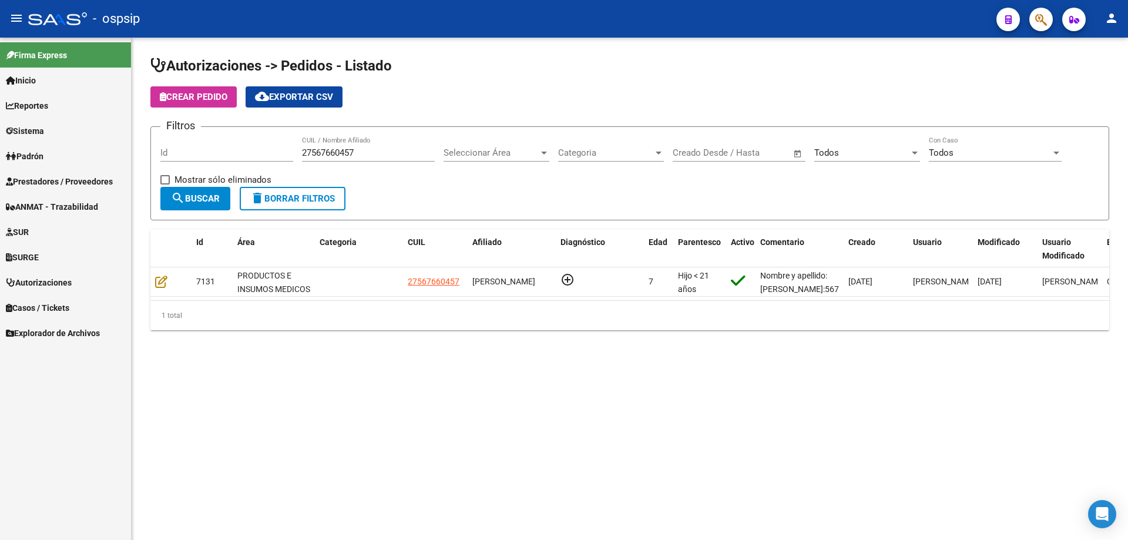
click at [57, 279] on span "Autorizaciones" at bounding box center [39, 282] width 66 height 13
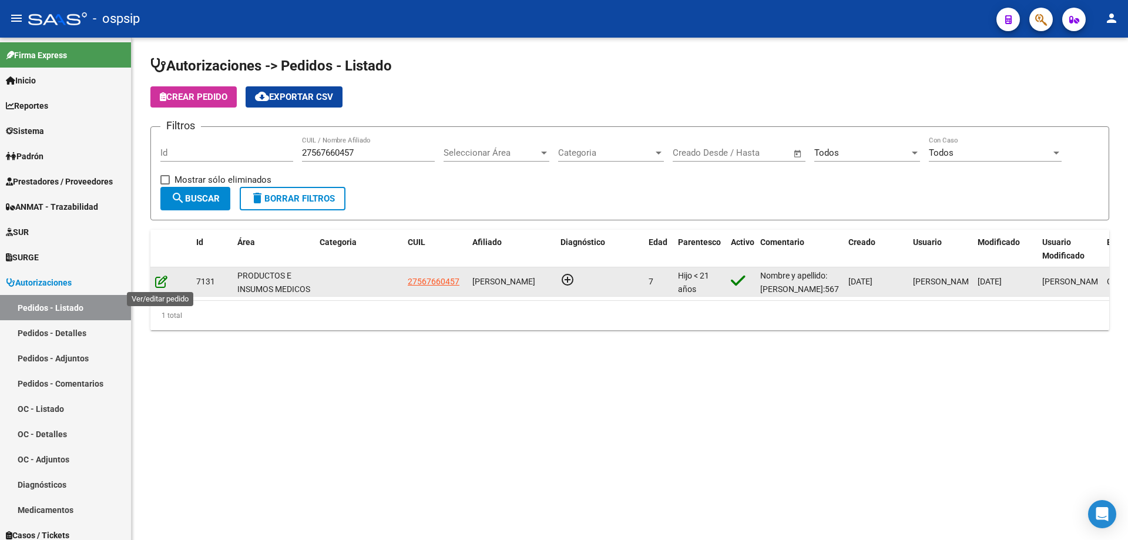
click at [162, 284] on icon at bounding box center [161, 281] width 12 height 13
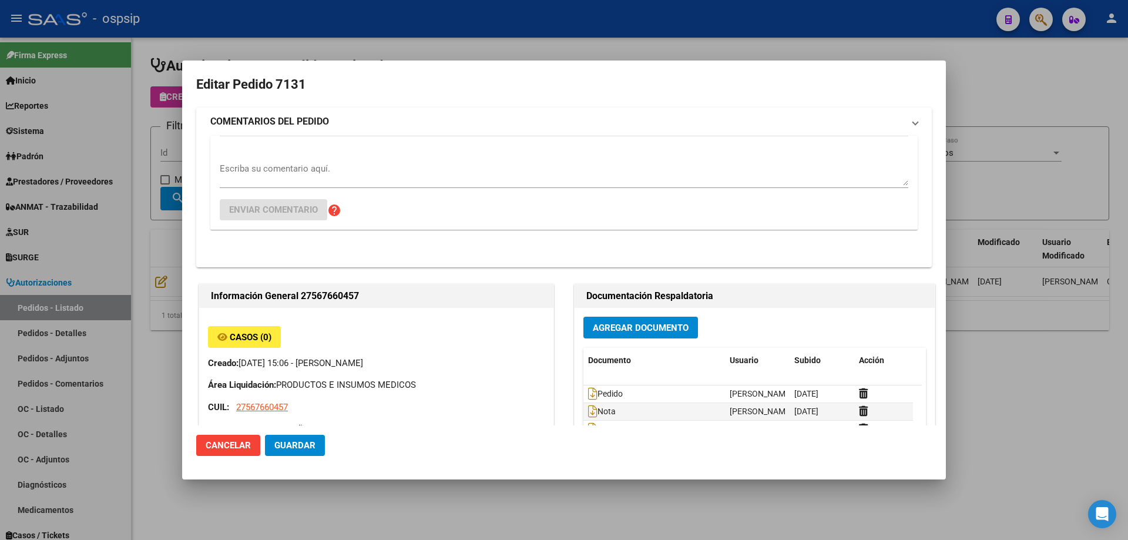
type input "Catamarca, [GEOGRAPHIC_DATA], CASA 19"
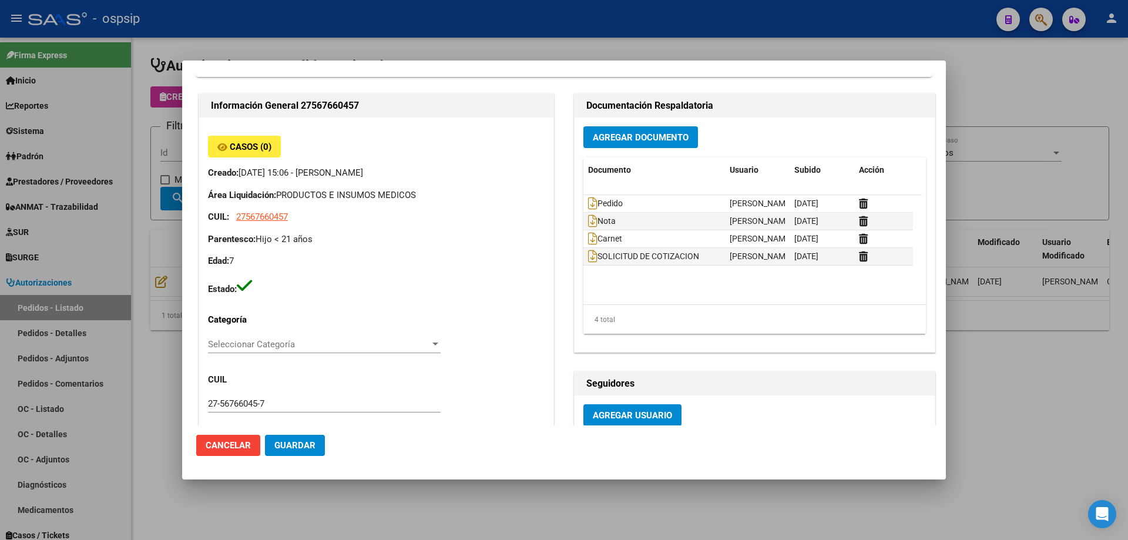
scroll to position [411, 0]
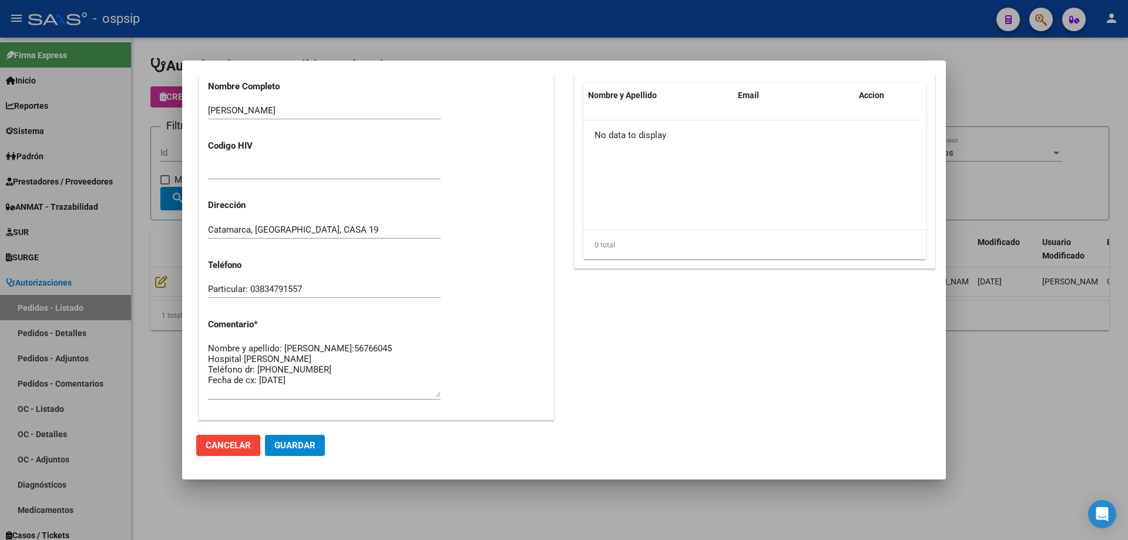
click at [745, 384] on div "Documentación Respaldatoria Agregar Documento Documento Usuario Subido Acción P…" at bounding box center [752, 88] width 360 height 700
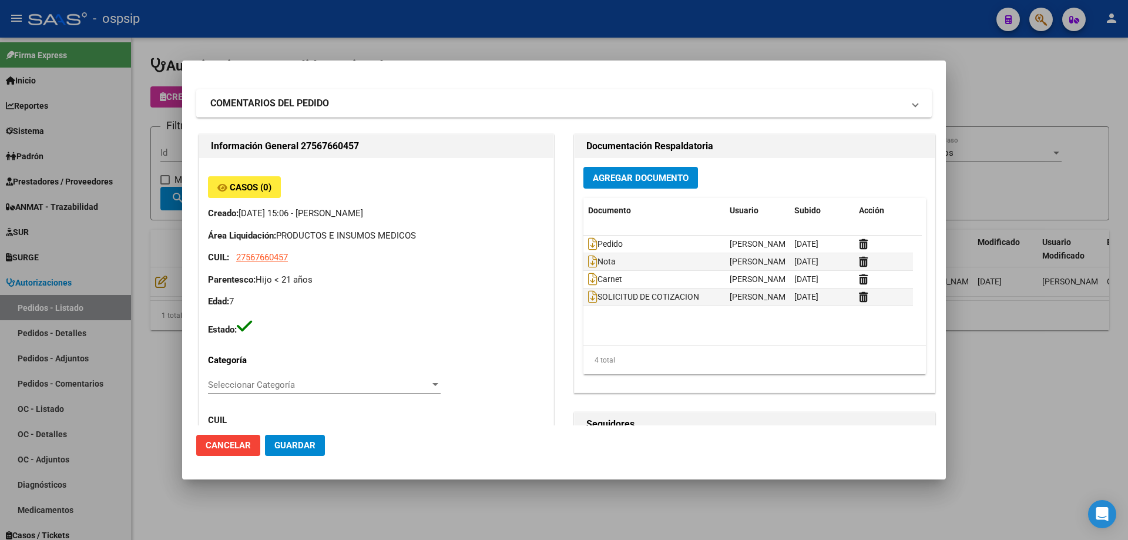
scroll to position [0, 0]
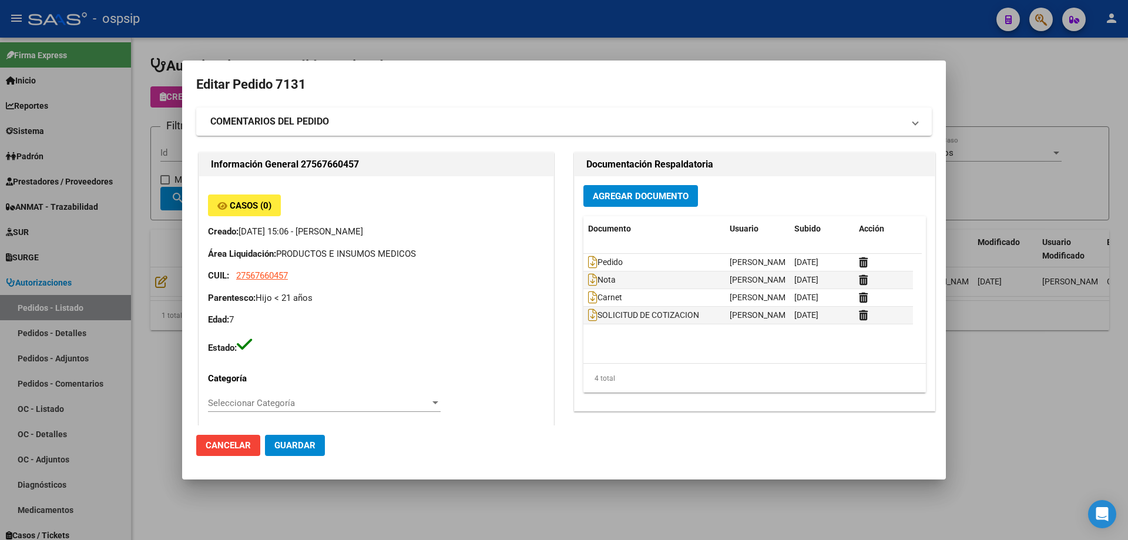
click at [772, 441] on mat-dialog-actions "Cancelar Guardar" at bounding box center [564, 445] width 736 height 40
